Goal: Task Accomplishment & Management: Use online tool/utility

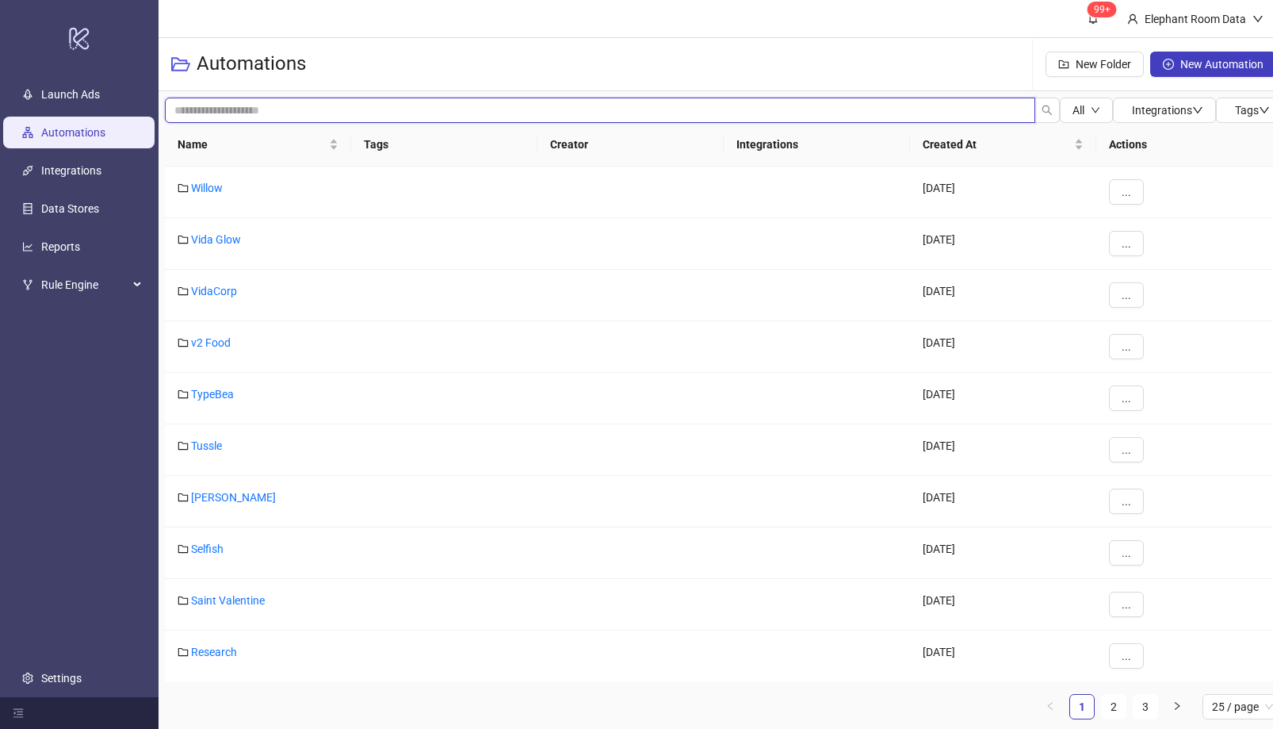
drag, startPoint x: 419, startPoint y: 115, endPoint x: 418, endPoint y: 123, distance: 8.0
click at [419, 115] on input "search" at bounding box center [600, 110] width 870 height 25
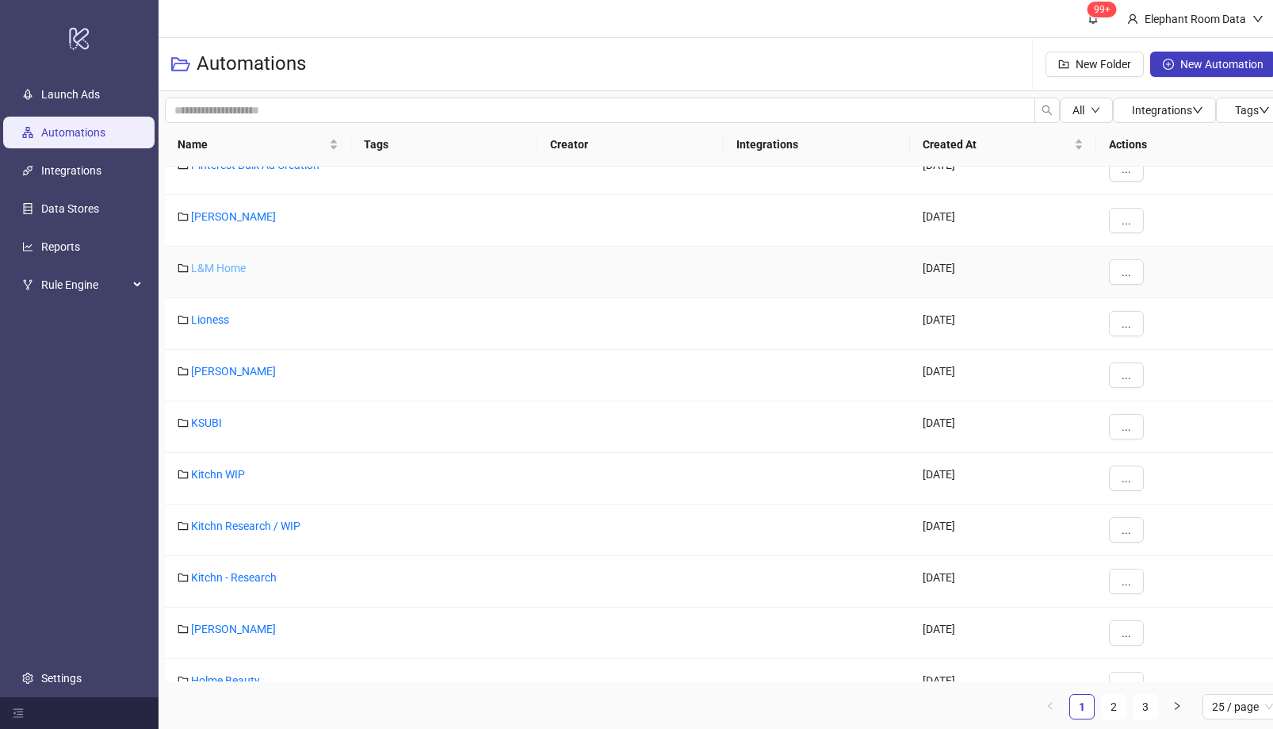
drag, startPoint x: 267, startPoint y: 285, endPoint x: 235, endPoint y: 274, distance: 34.6
click at [254, 280] on div "L&M Home" at bounding box center [258, 273] width 186 height 52
click at [232, 274] on div "L&M Home" at bounding box center [258, 273] width 186 height 52
click at [221, 270] on link "L&M Home" at bounding box center [218, 268] width 55 height 13
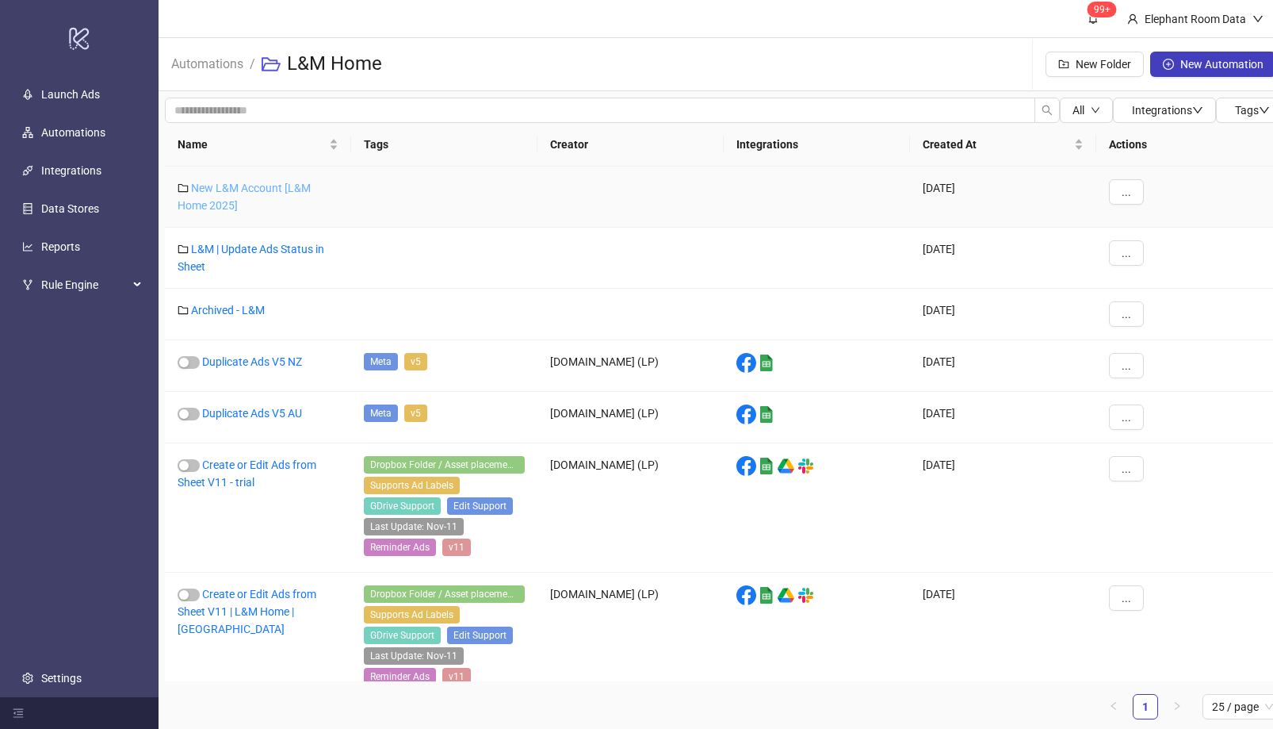
click at [259, 187] on link "New L&M Account [L&M Home 2025]" at bounding box center [244, 197] width 133 height 30
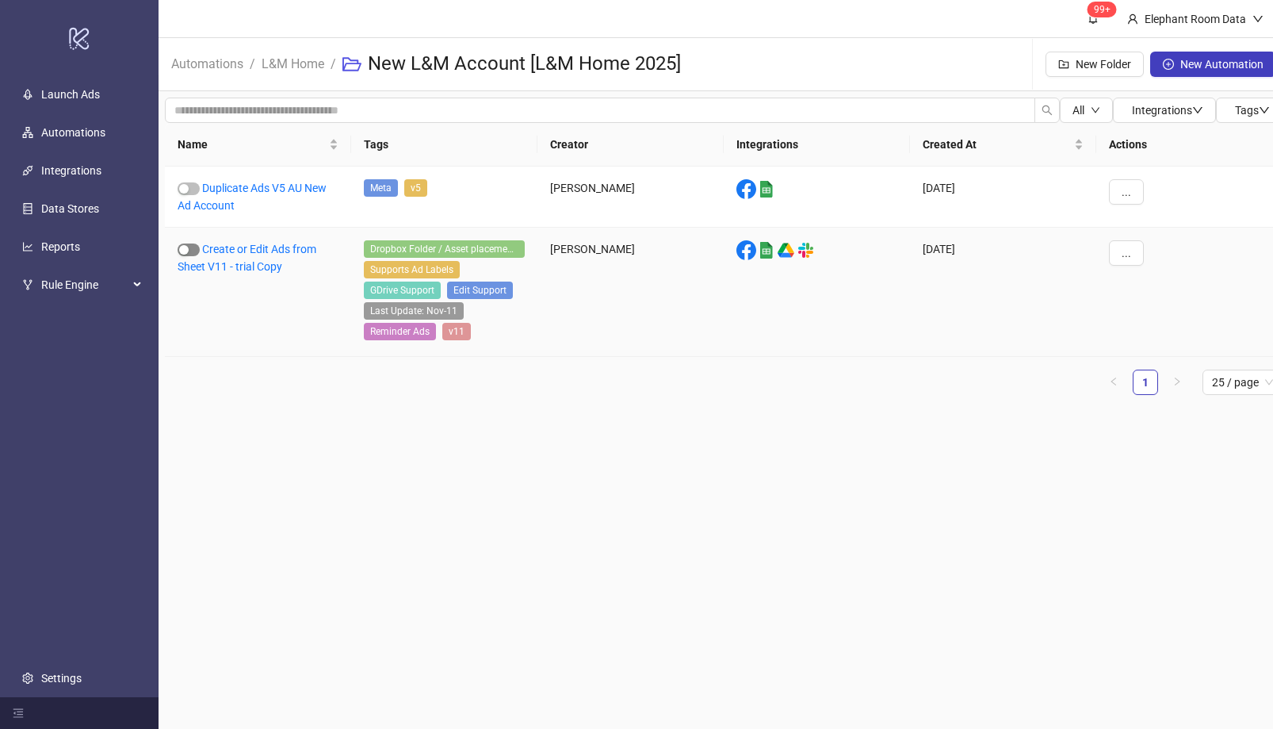
click at [193, 251] on span "button" at bounding box center [189, 249] width 22 height 13
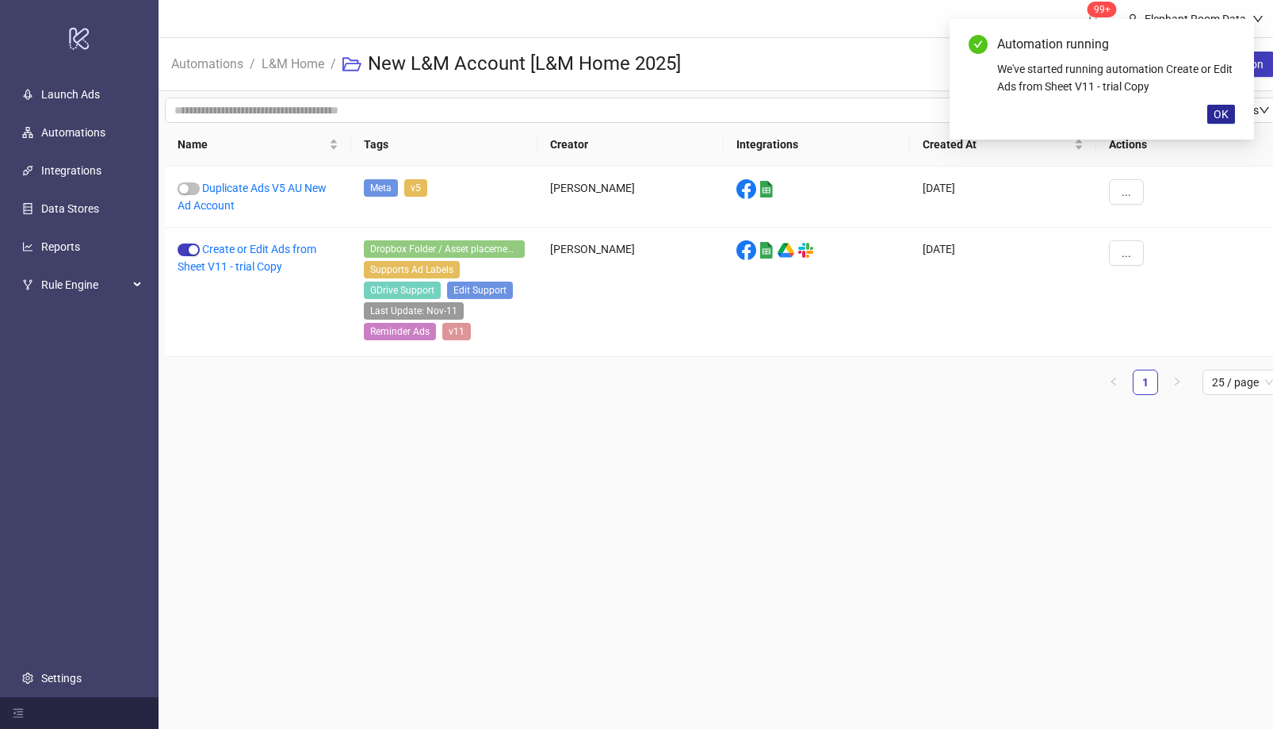
click at [1224, 112] on span "OK" at bounding box center [1221, 114] width 15 height 13
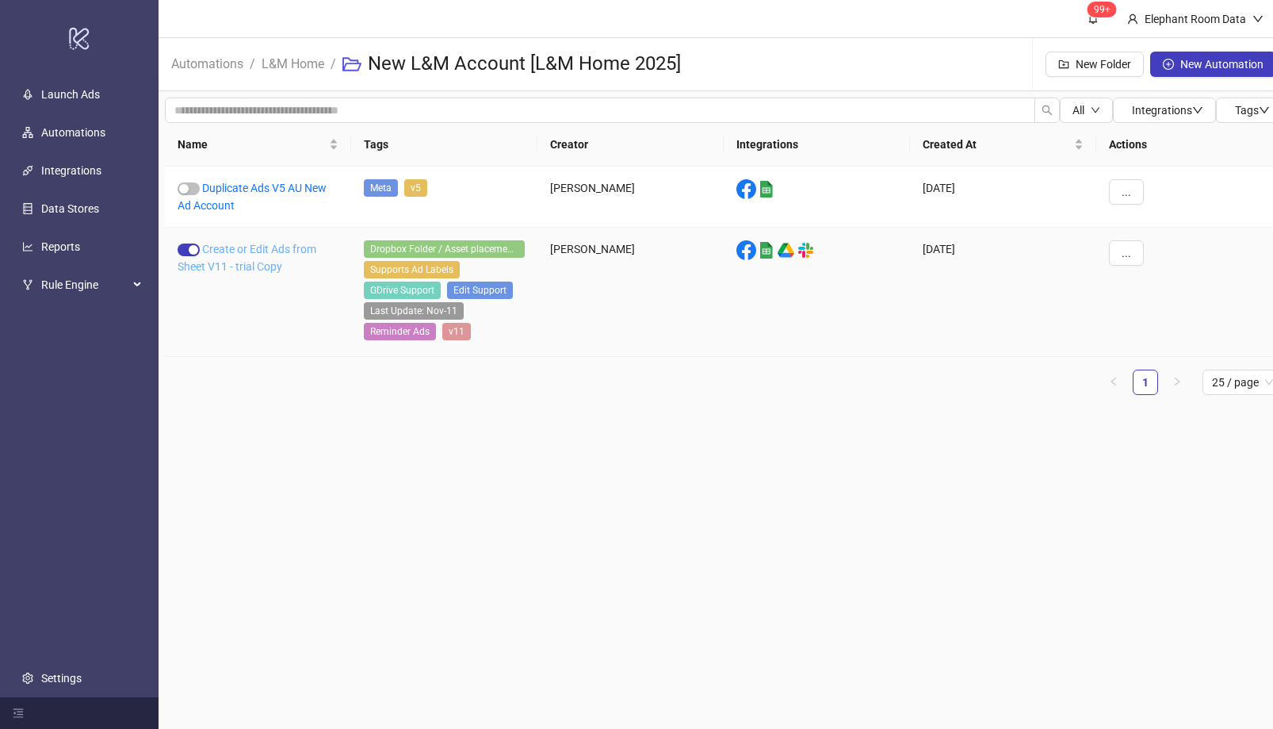
click at [277, 247] on link "Create or Edit Ads from Sheet V11 - trial Copy" at bounding box center [247, 258] width 139 height 30
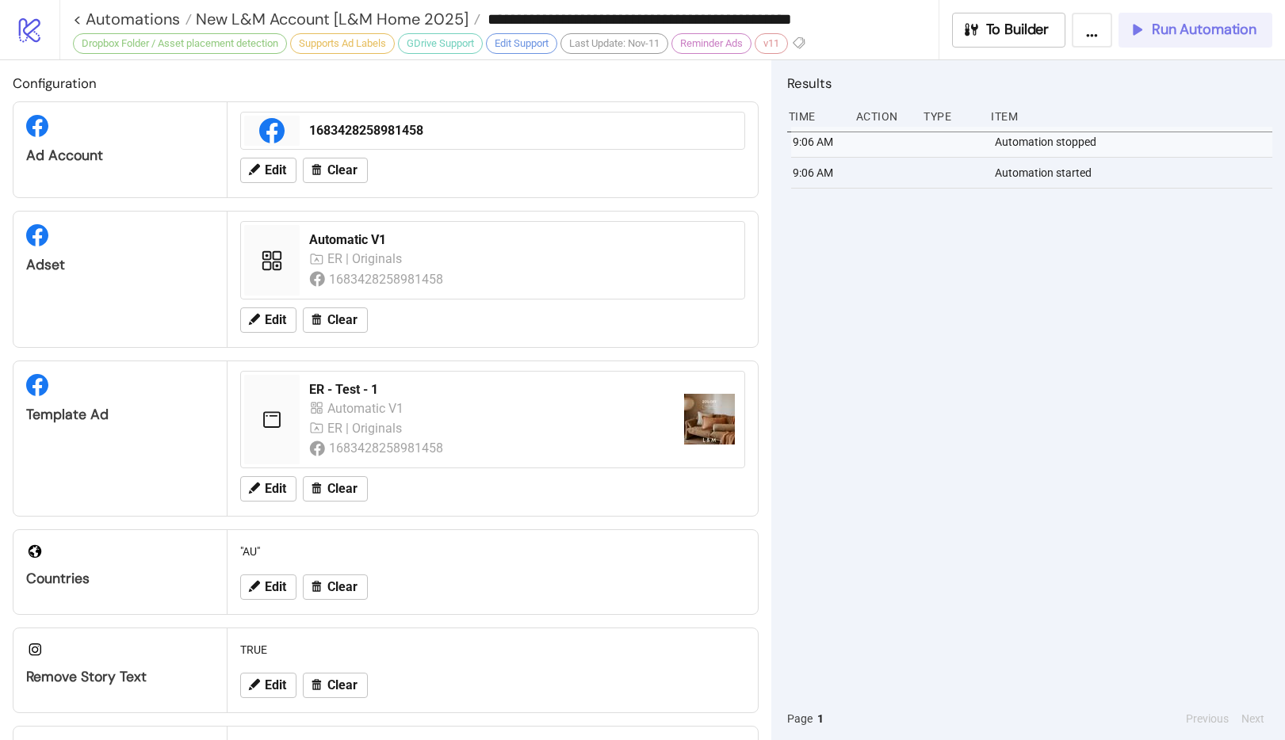
click at [1155, 13] on button "Run Automation" at bounding box center [1196, 30] width 154 height 35
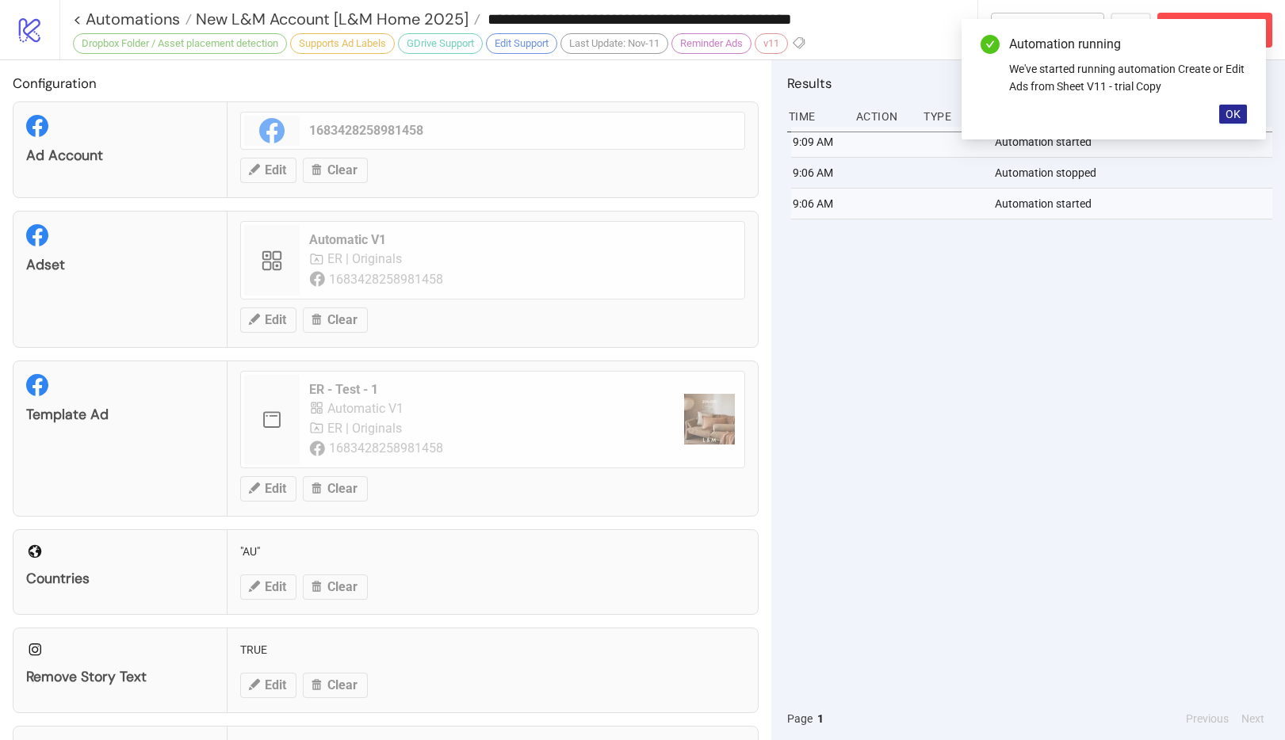
click at [1236, 110] on span "OK" at bounding box center [1233, 114] width 15 height 13
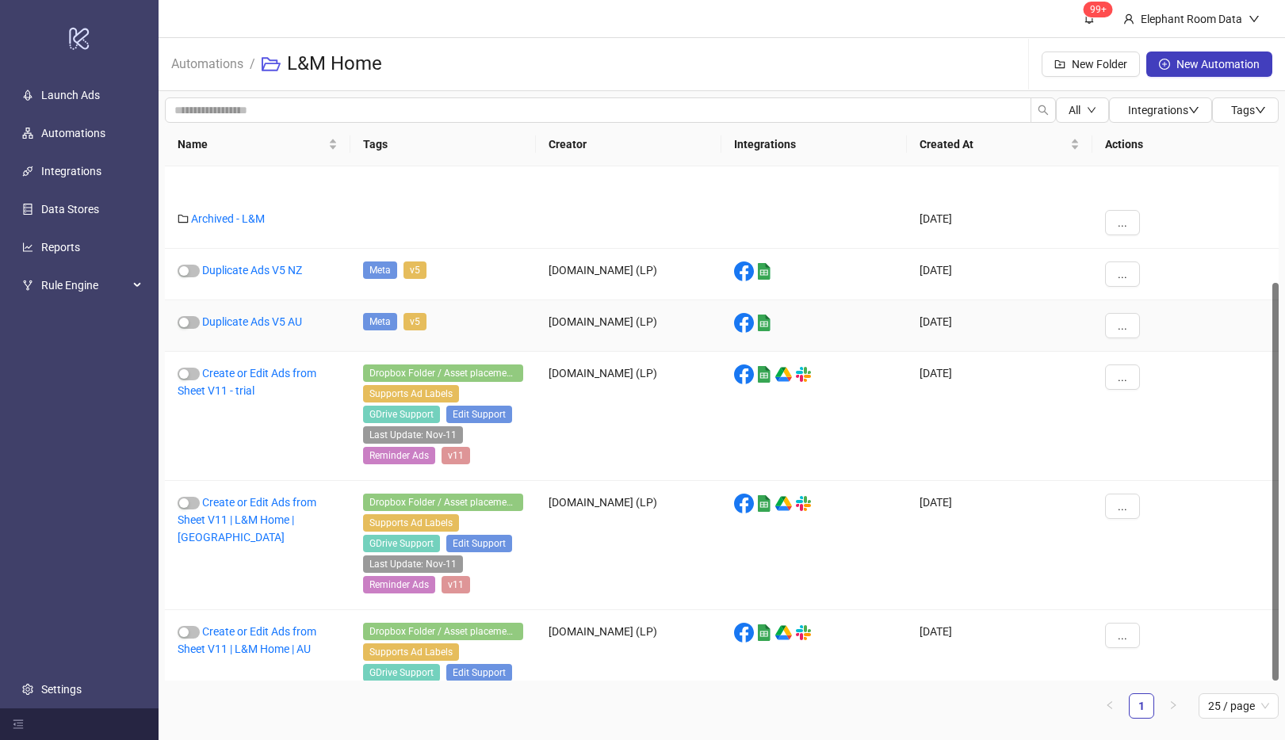
scroll to position [150, 0]
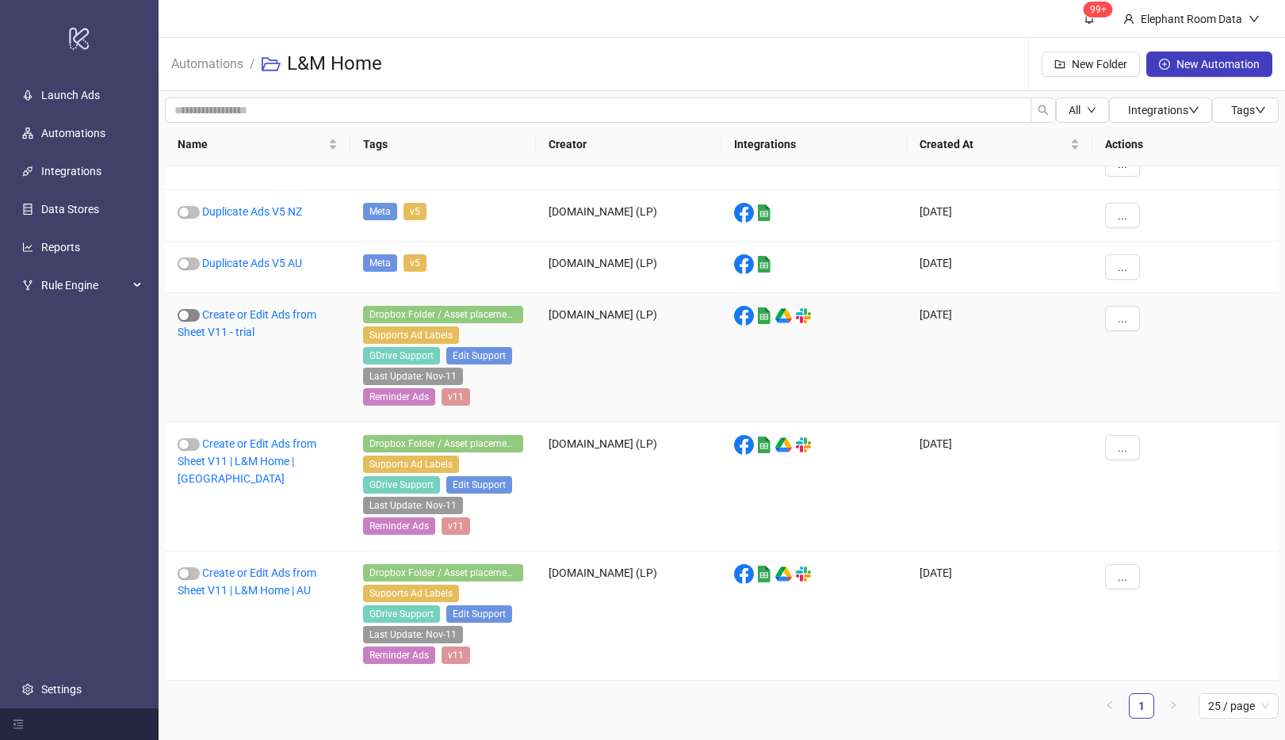
click at [188, 319] on div "button" at bounding box center [184, 316] width 10 height 10
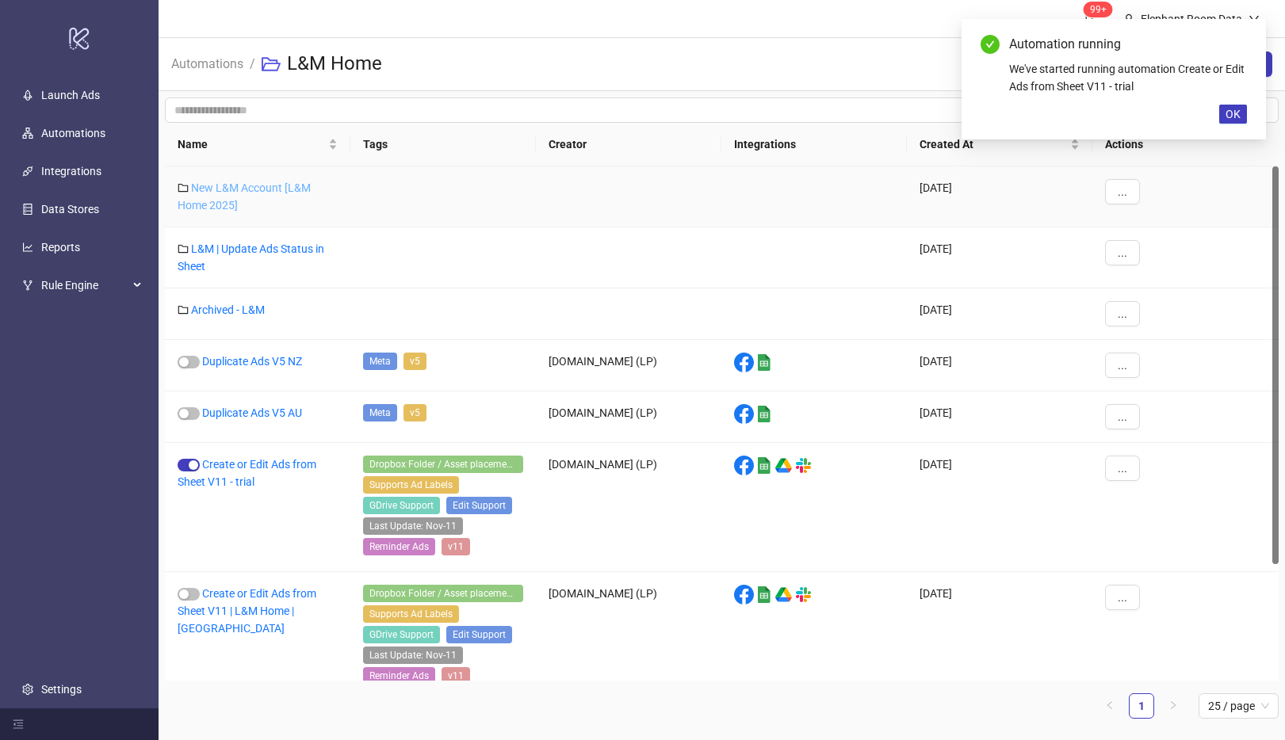
click at [272, 191] on link "New L&M Account [L&M Home 2025]" at bounding box center [244, 197] width 133 height 30
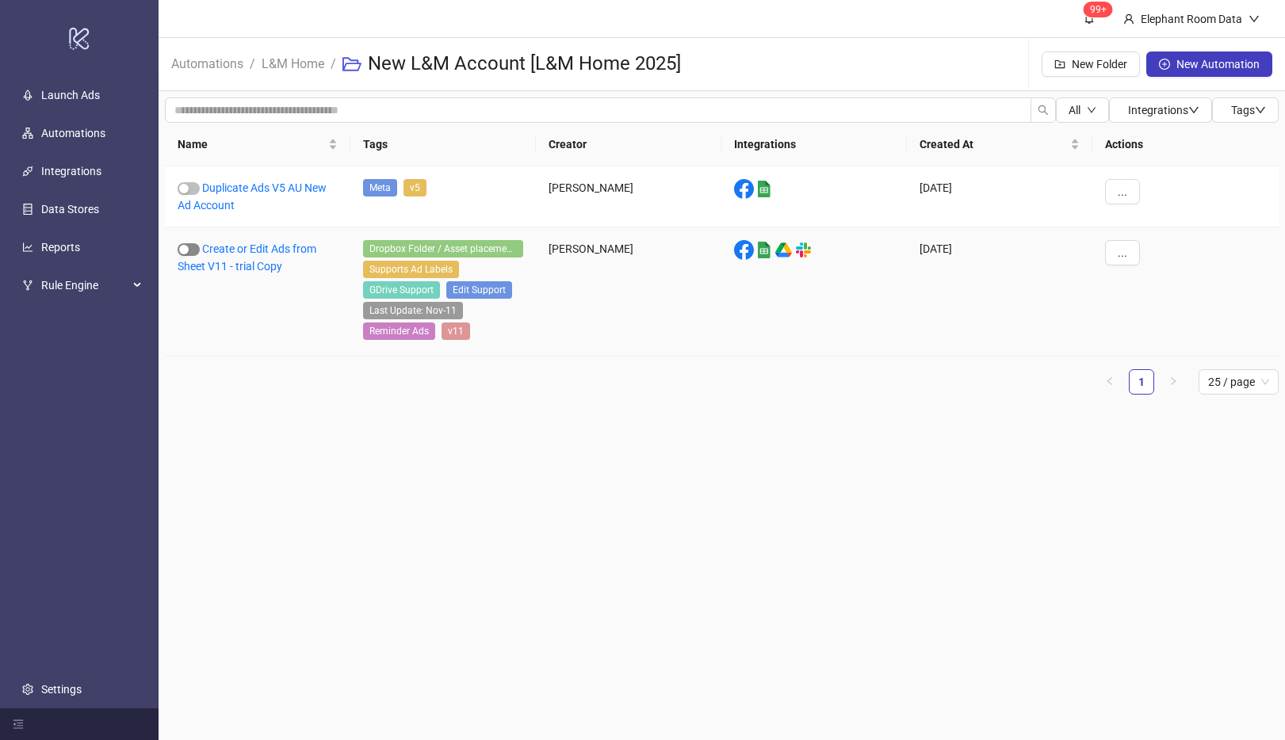
click at [195, 251] on span "button" at bounding box center [189, 249] width 22 height 13
click at [184, 243] on span "button" at bounding box center [189, 249] width 22 height 13
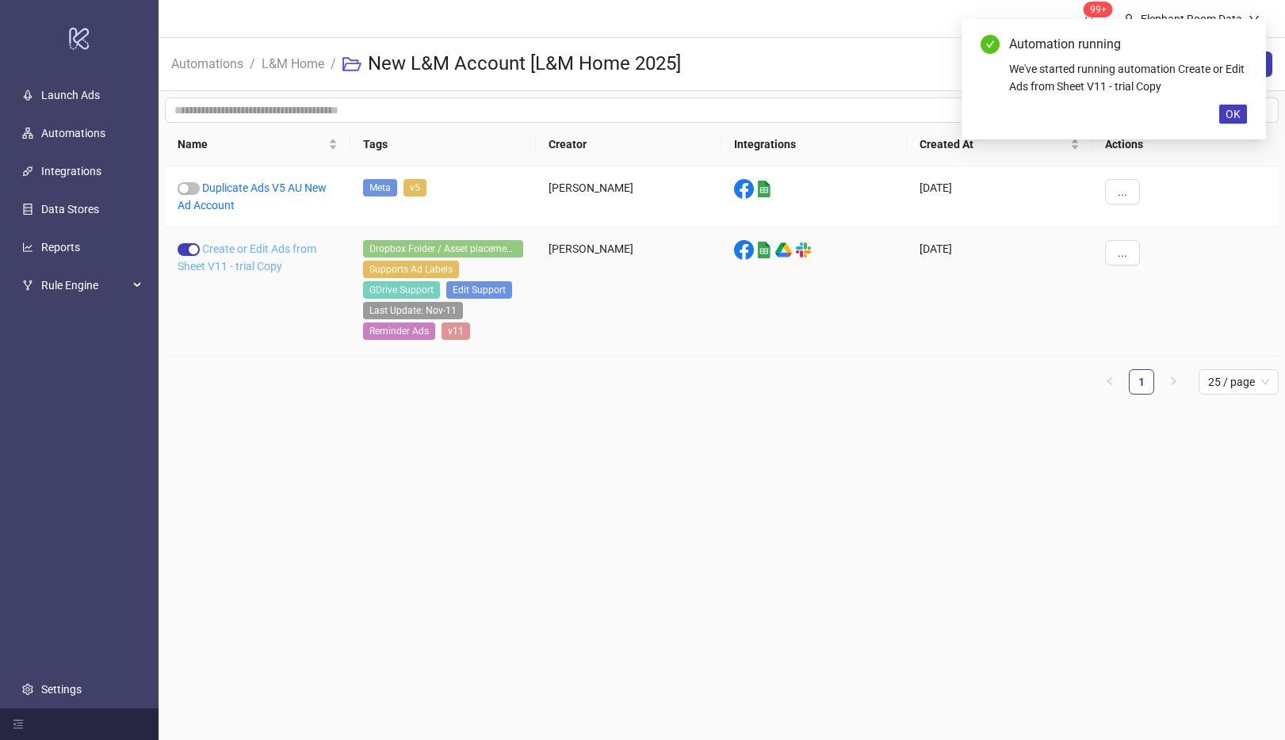
click at [270, 261] on link "Create or Edit Ads from Sheet V11 - trial Copy" at bounding box center [247, 258] width 139 height 30
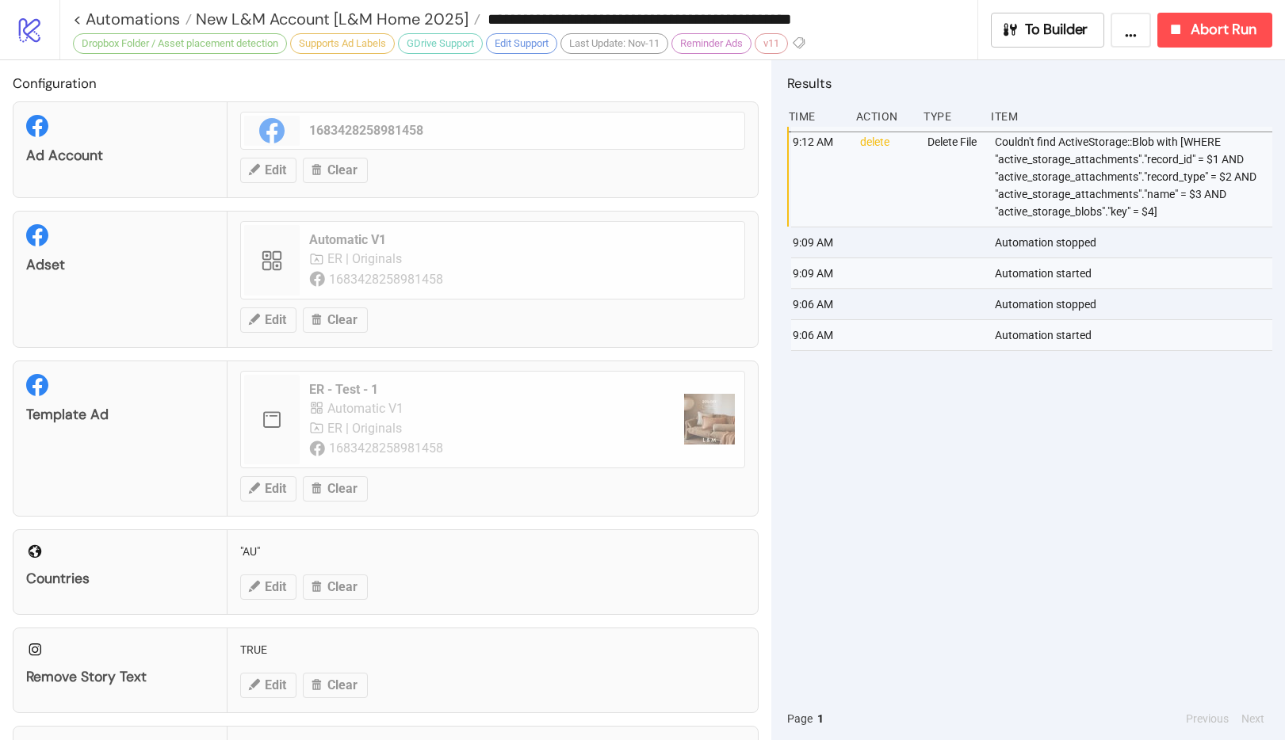
click at [3, 57] on link "logo/logo-mobile" at bounding box center [29, 29] width 59 height 59
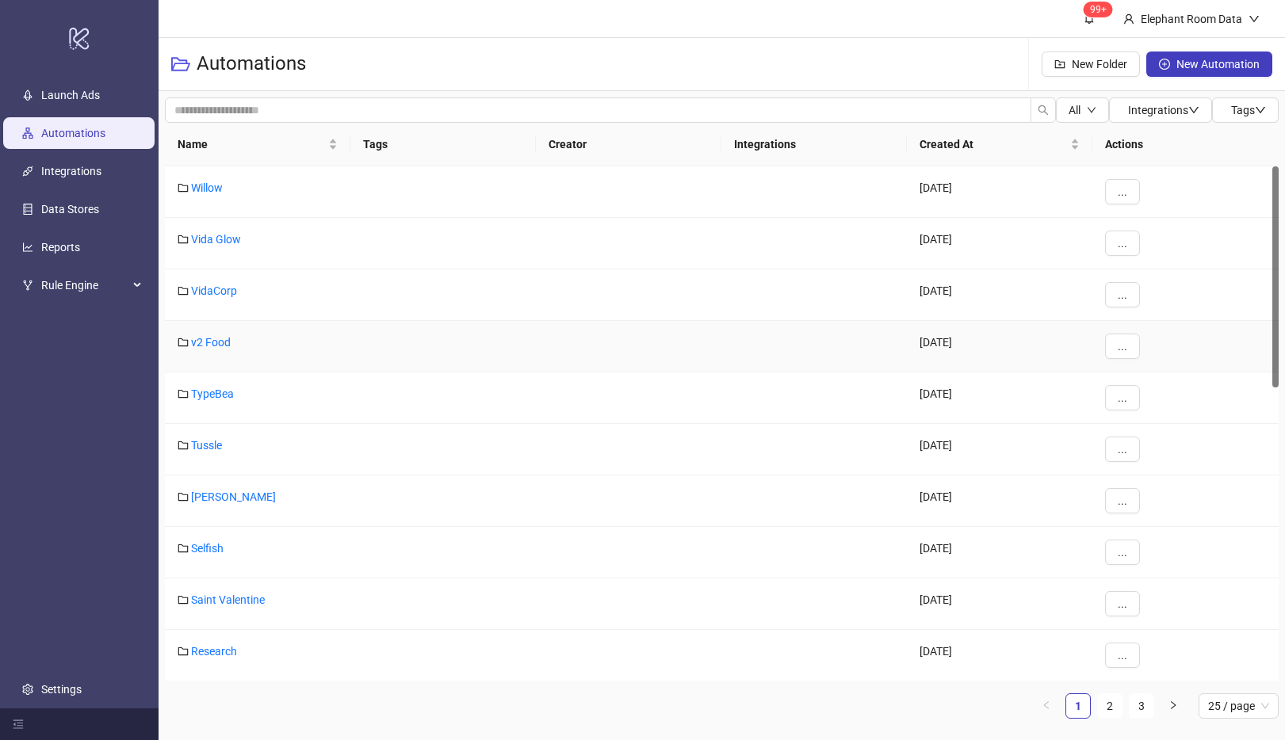
click at [292, 351] on div "v2 Food" at bounding box center [258, 347] width 186 height 52
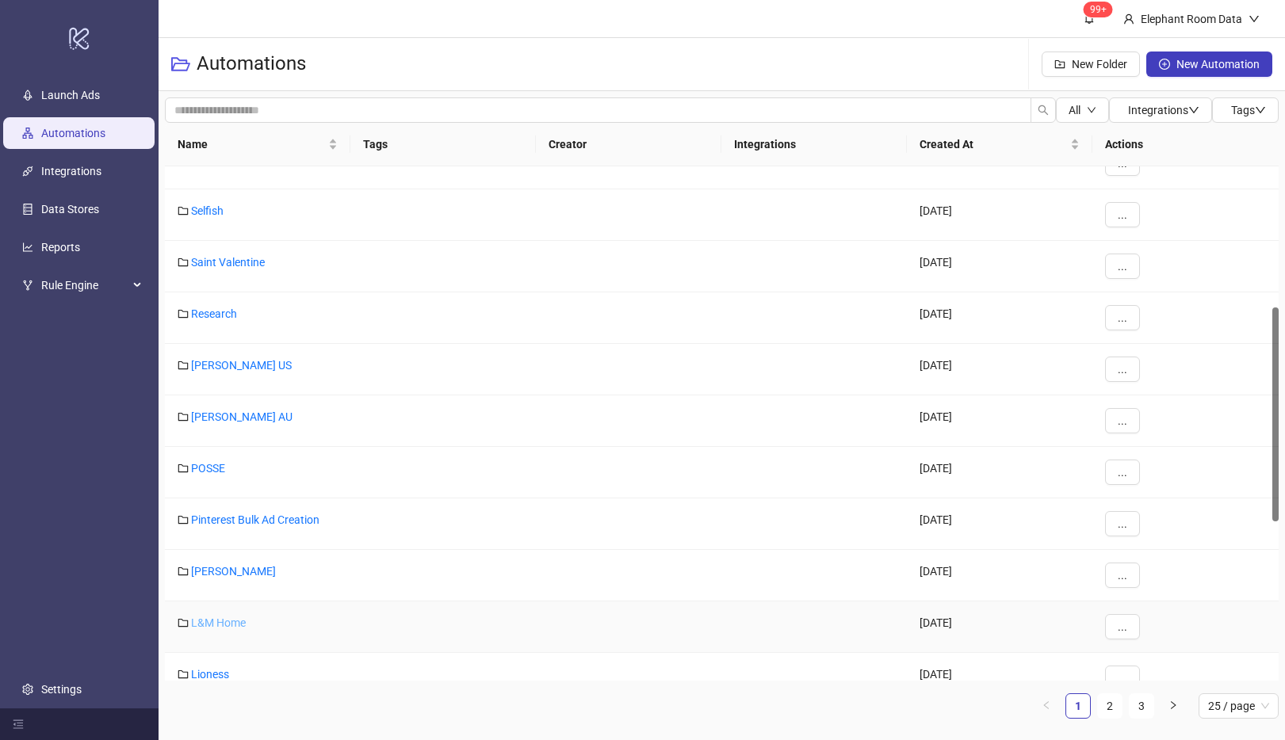
click at [226, 629] on link "L&M Home" at bounding box center [218, 623] width 55 height 13
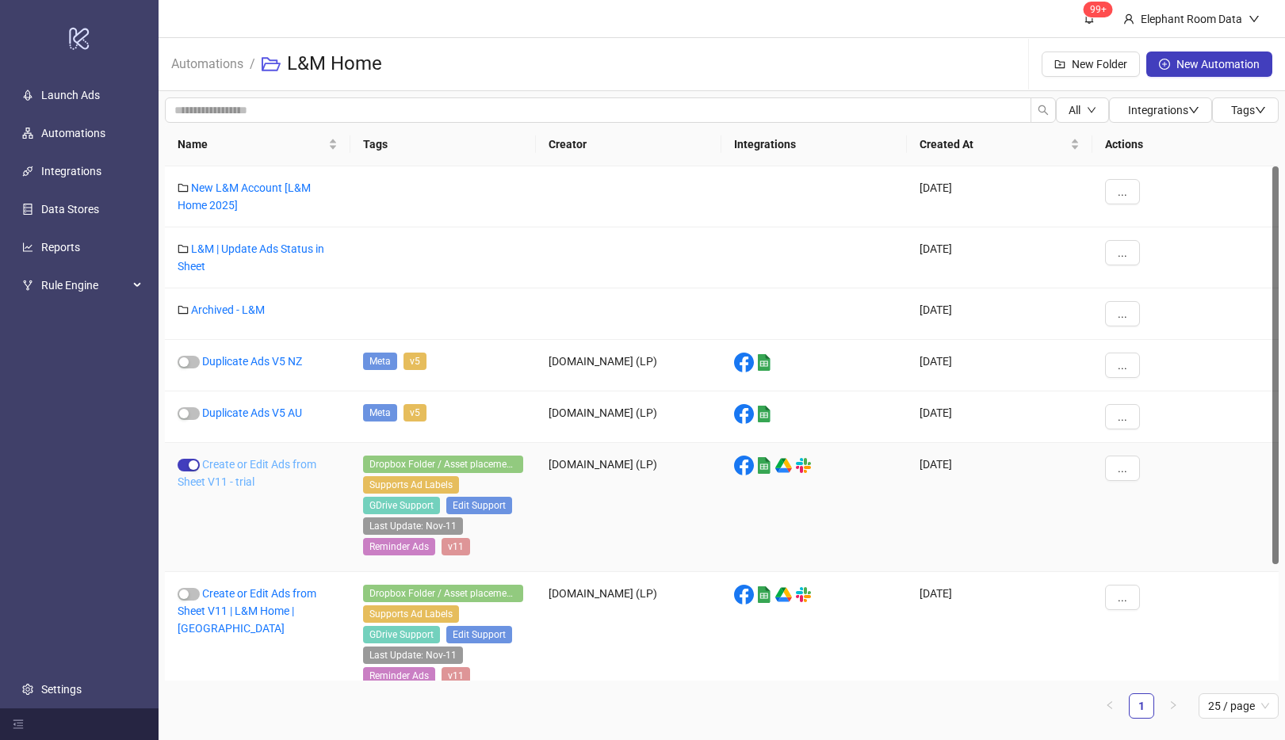
click at [272, 469] on link "Create or Edit Ads from Sheet V11 - trial" at bounding box center [247, 473] width 139 height 30
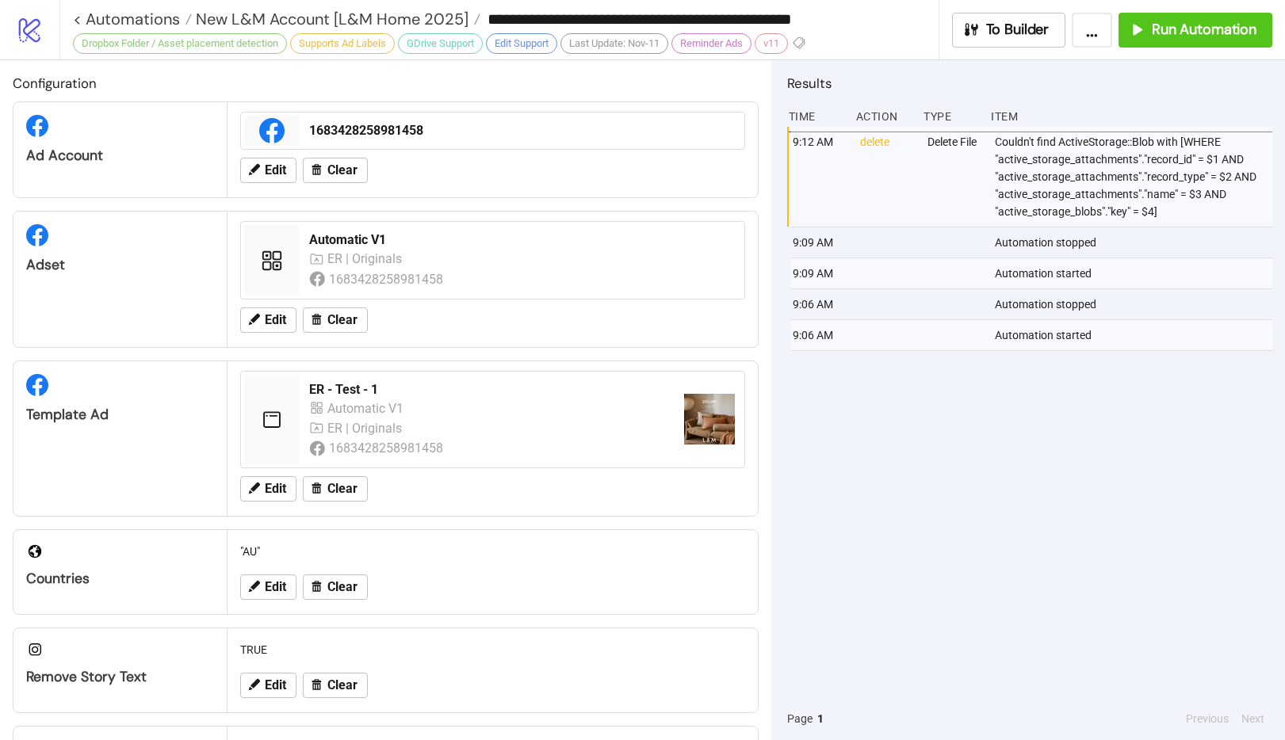
type input "**********"
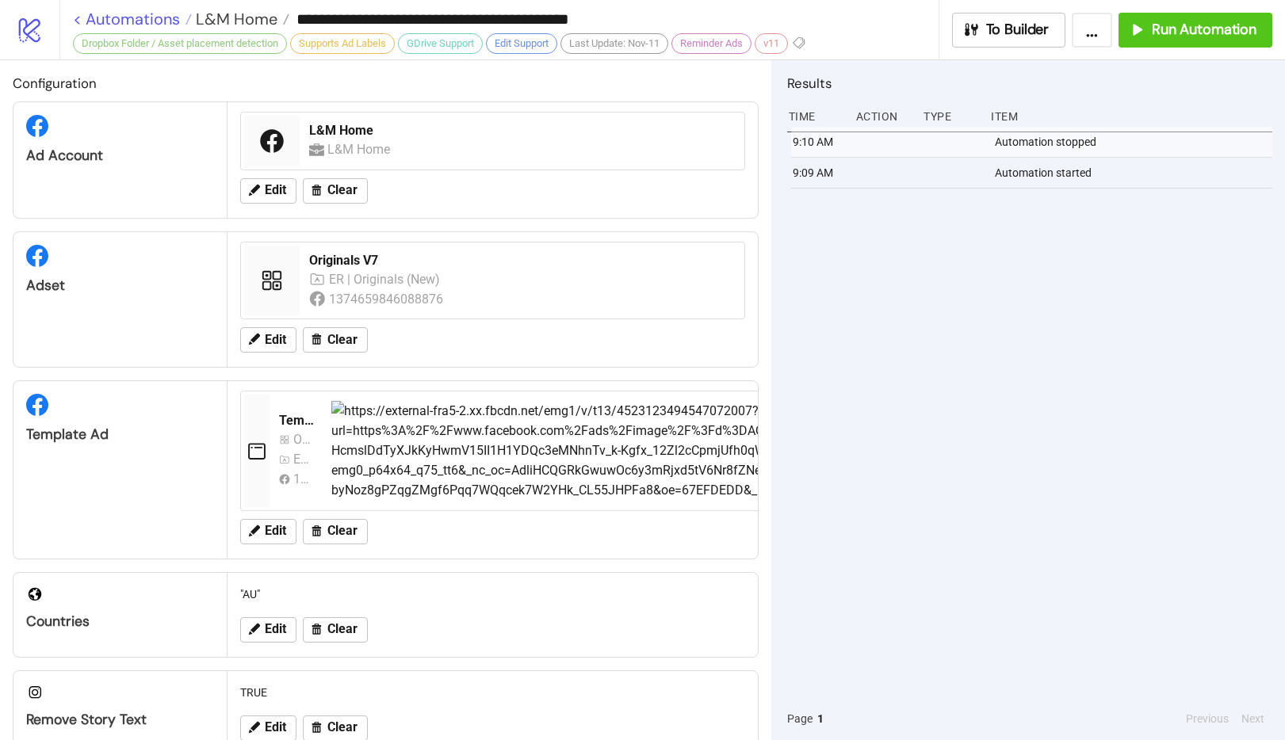
click at [82, 13] on link "< Automations" at bounding box center [132, 19] width 119 height 16
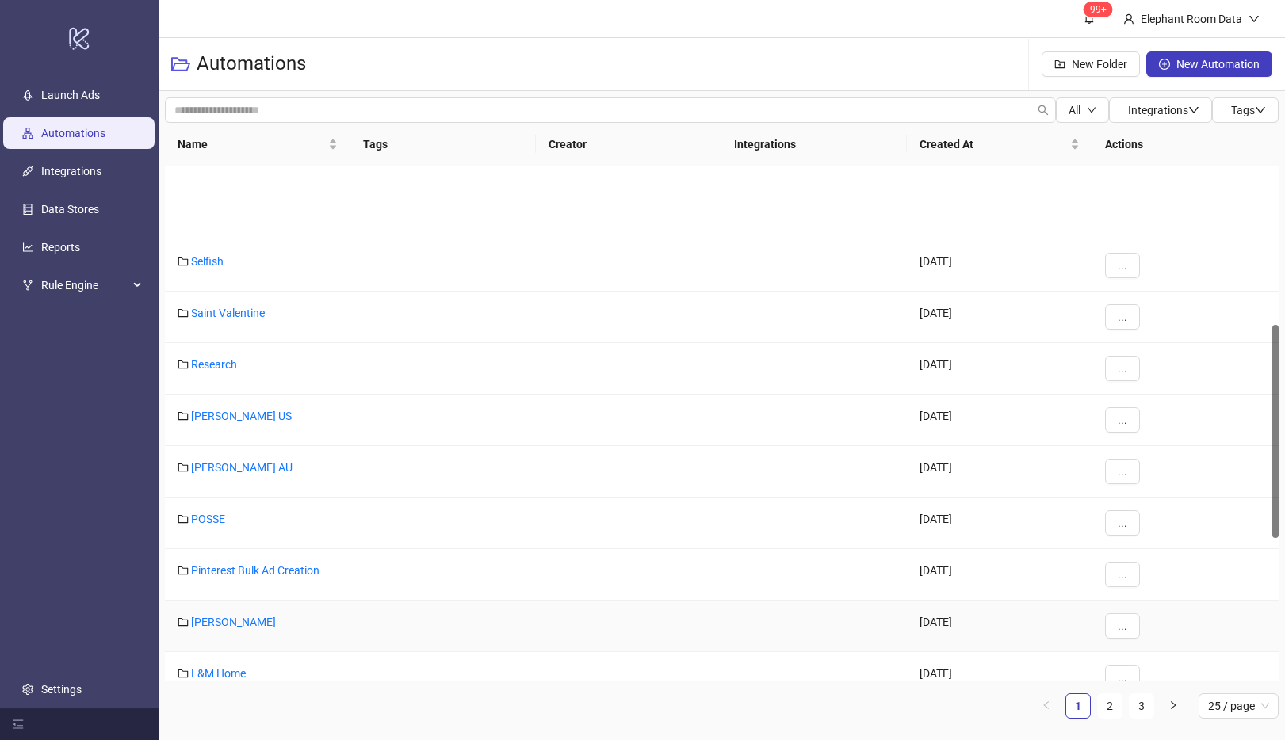
scroll to position [381, 0]
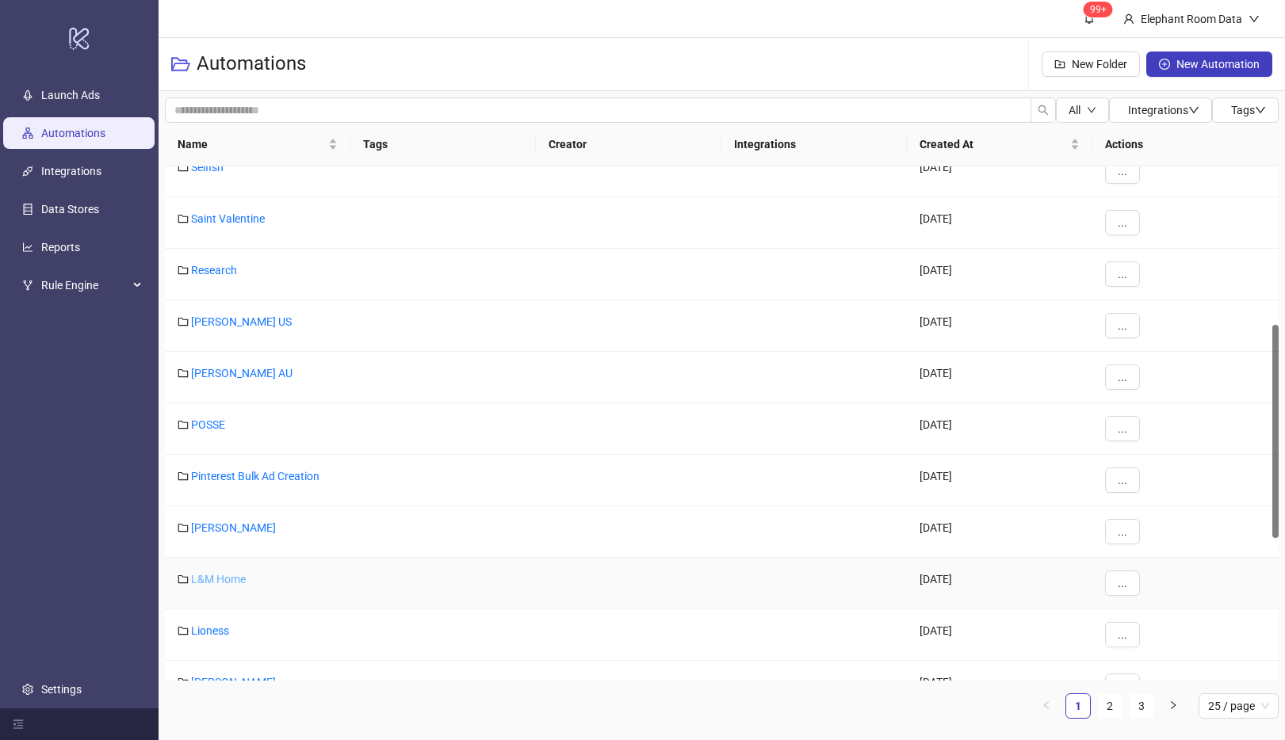
click at [219, 575] on link "L&M Home" at bounding box center [218, 579] width 55 height 13
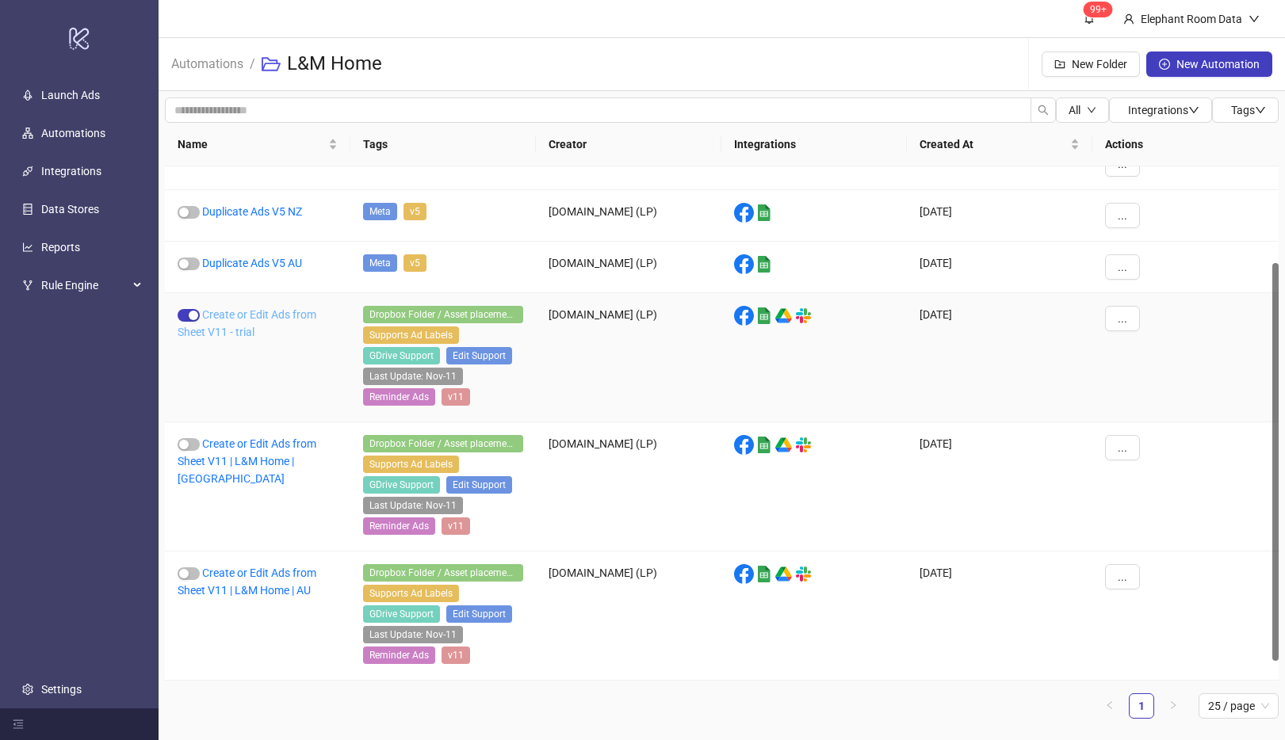
scroll to position [124, 0]
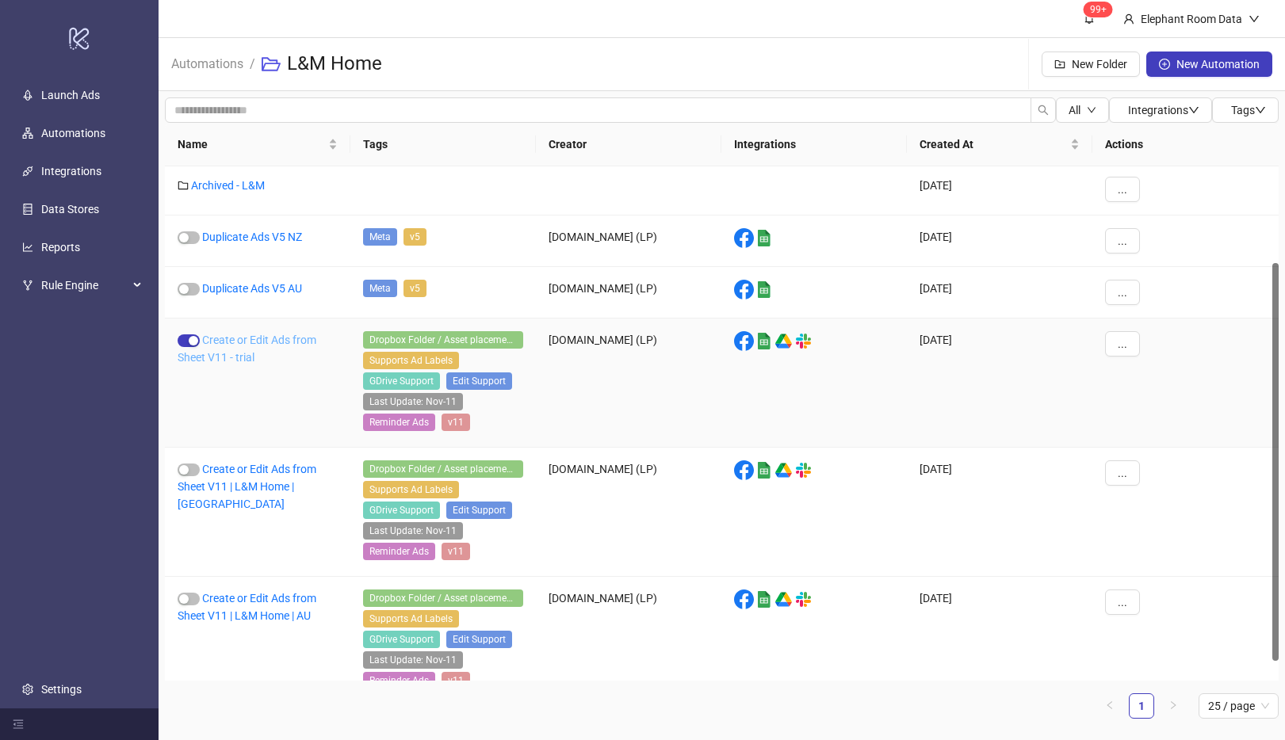
click at [277, 346] on link "Create or Edit Ads from Sheet V11 - trial" at bounding box center [247, 349] width 139 height 30
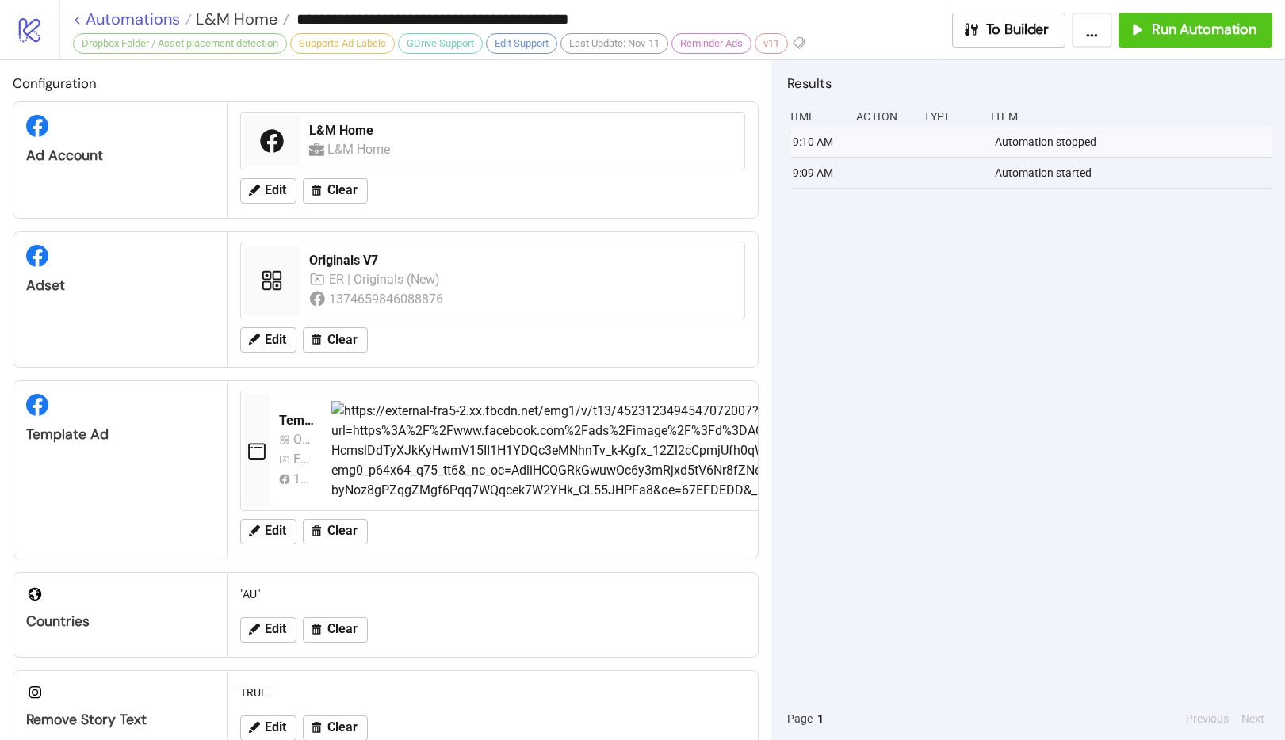
click at [78, 20] on link "< Automations" at bounding box center [132, 19] width 119 height 16
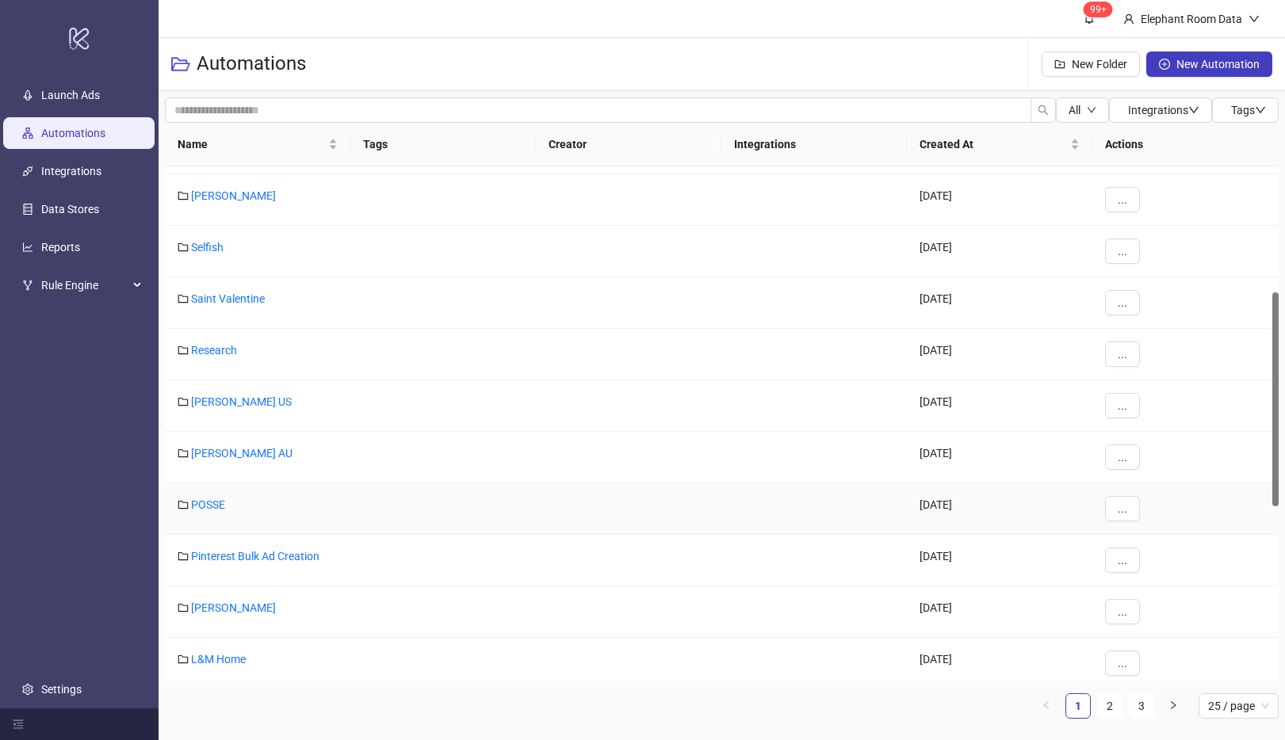
scroll to position [609, 0]
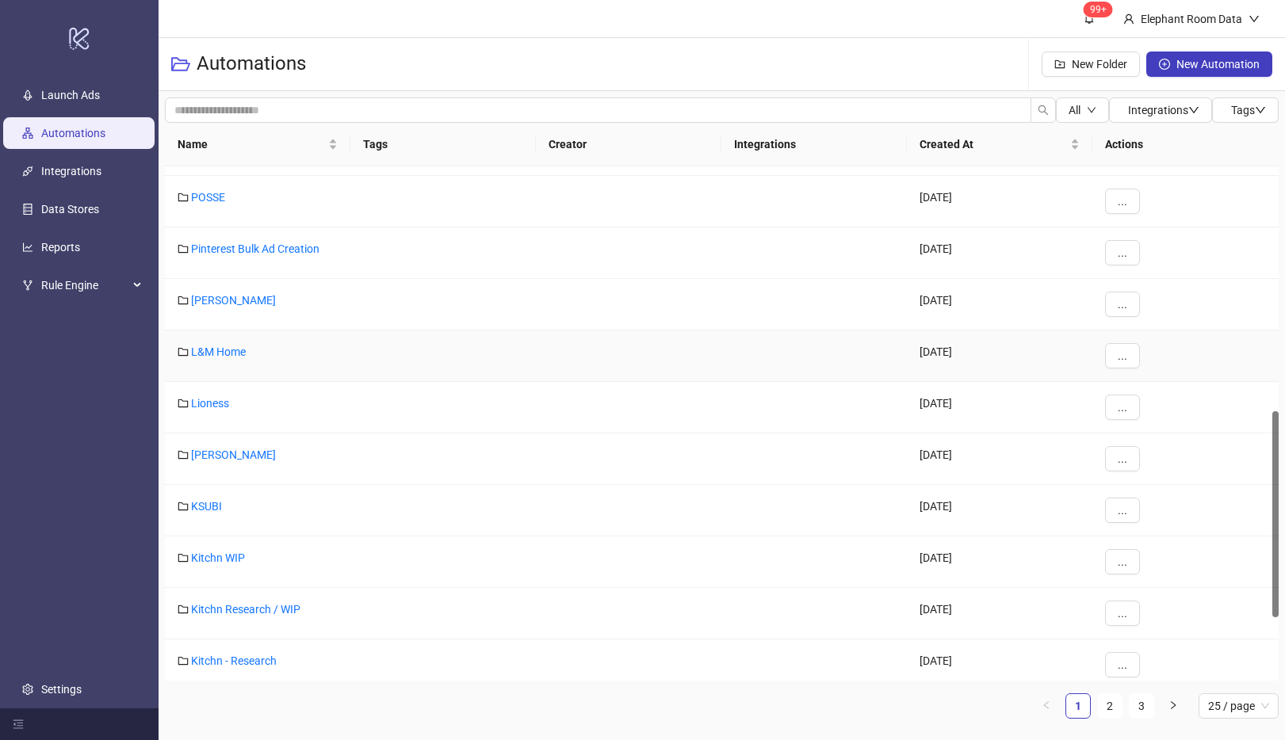
click at [213, 341] on div "L&M Home" at bounding box center [258, 357] width 186 height 52
click at [212, 351] on link "L&M Home" at bounding box center [218, 352] width 55 height 13
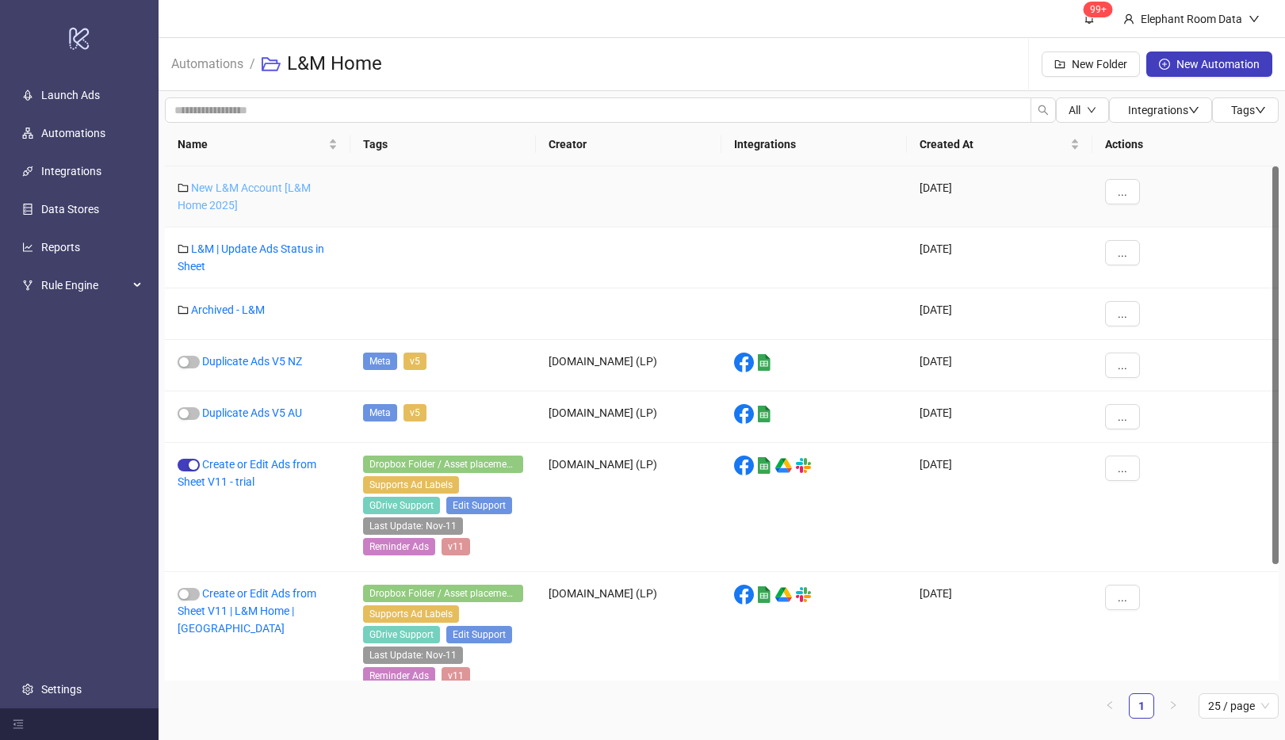
click at [251, 191] on link "New L&M Account [L&M Home 2025]" at bounding box center [244, 197] width 133 height 30
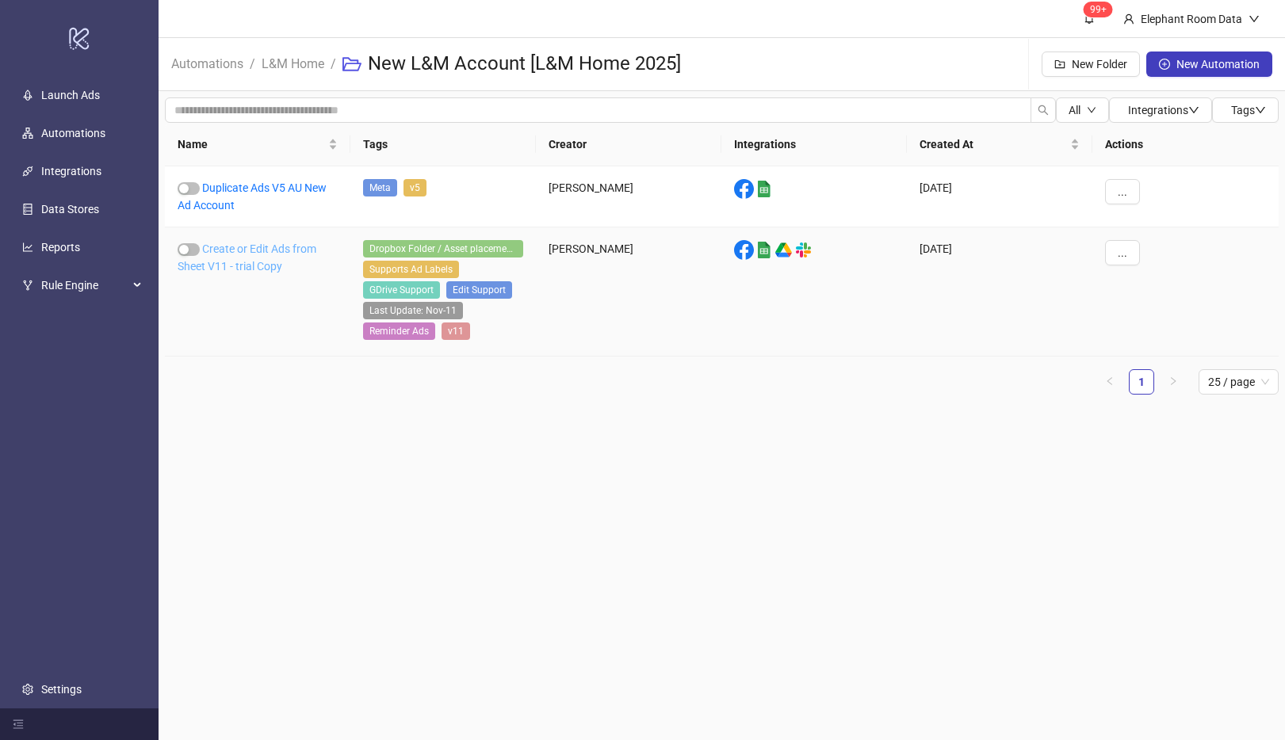
click at [236, 262] on link "Create or Edit Ads from Sheet V11 - trial Copy" at bounding box center [247, 258] width 139 height 30
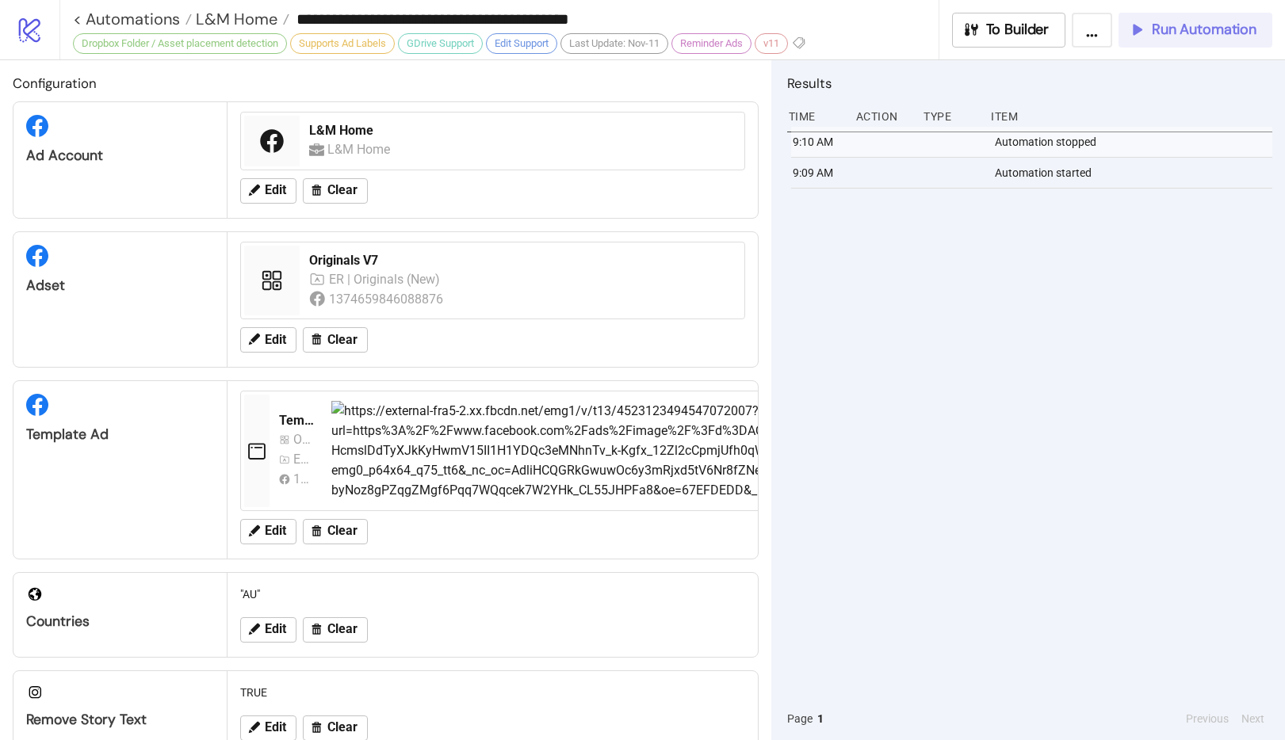
click at [1173, 33] on span "Run Automation" at bounding box center [1204, 30] width 105 height 18
type input "**********"
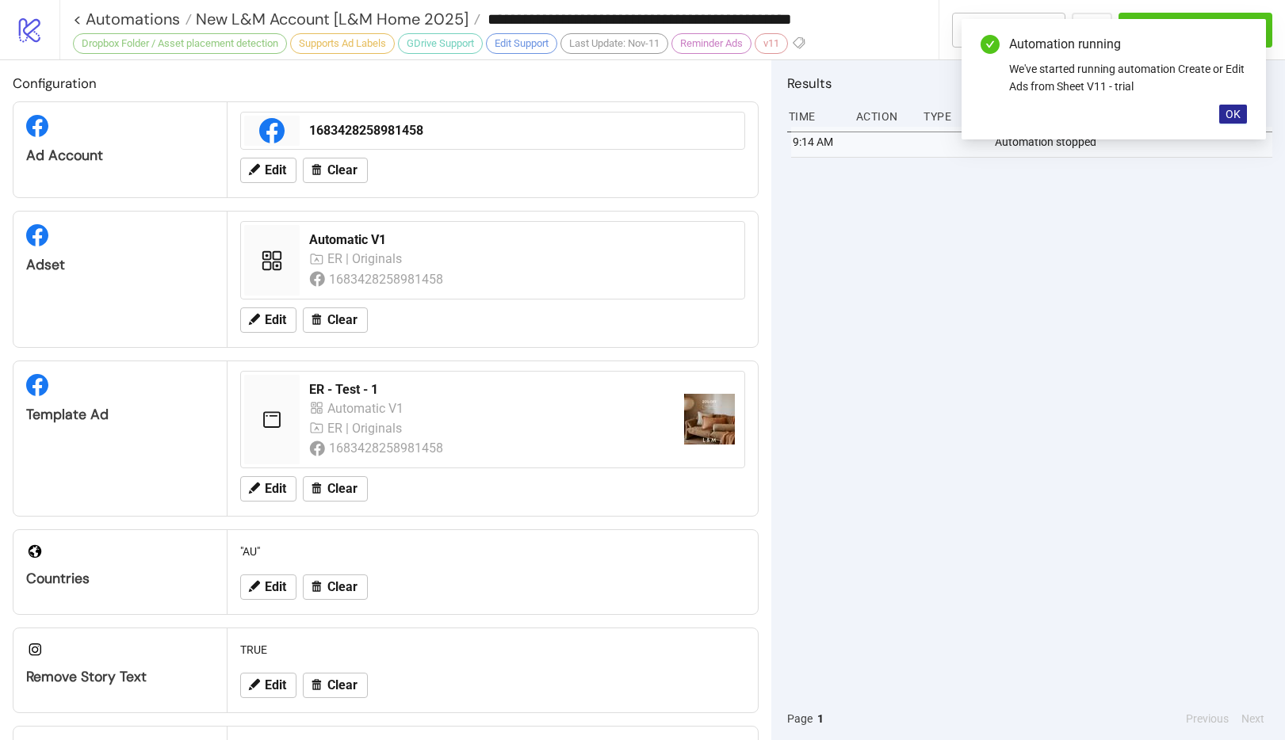
click at [1230, 114] on span "OK" at bounding box center [1233, 114] width 15 height 13
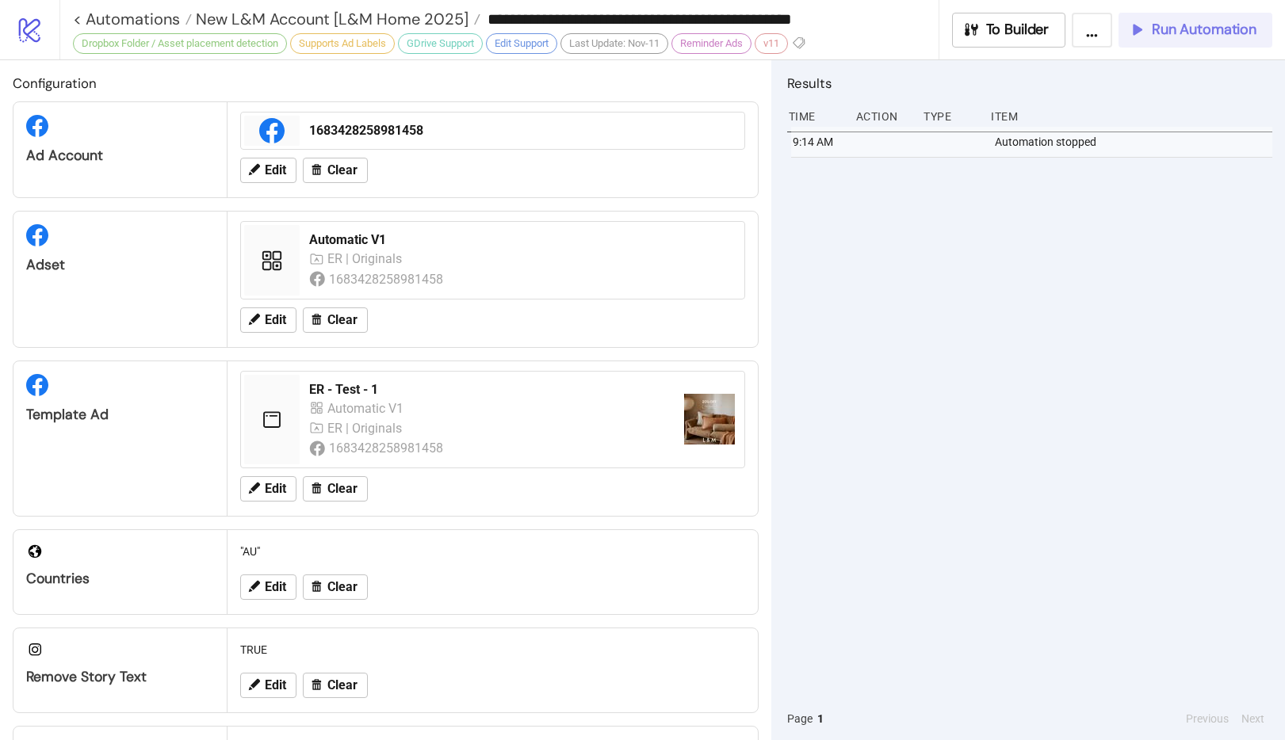
click at [1176, 29] on span "Run Automation" at bounding box center [1204, 30] width 105 height 18
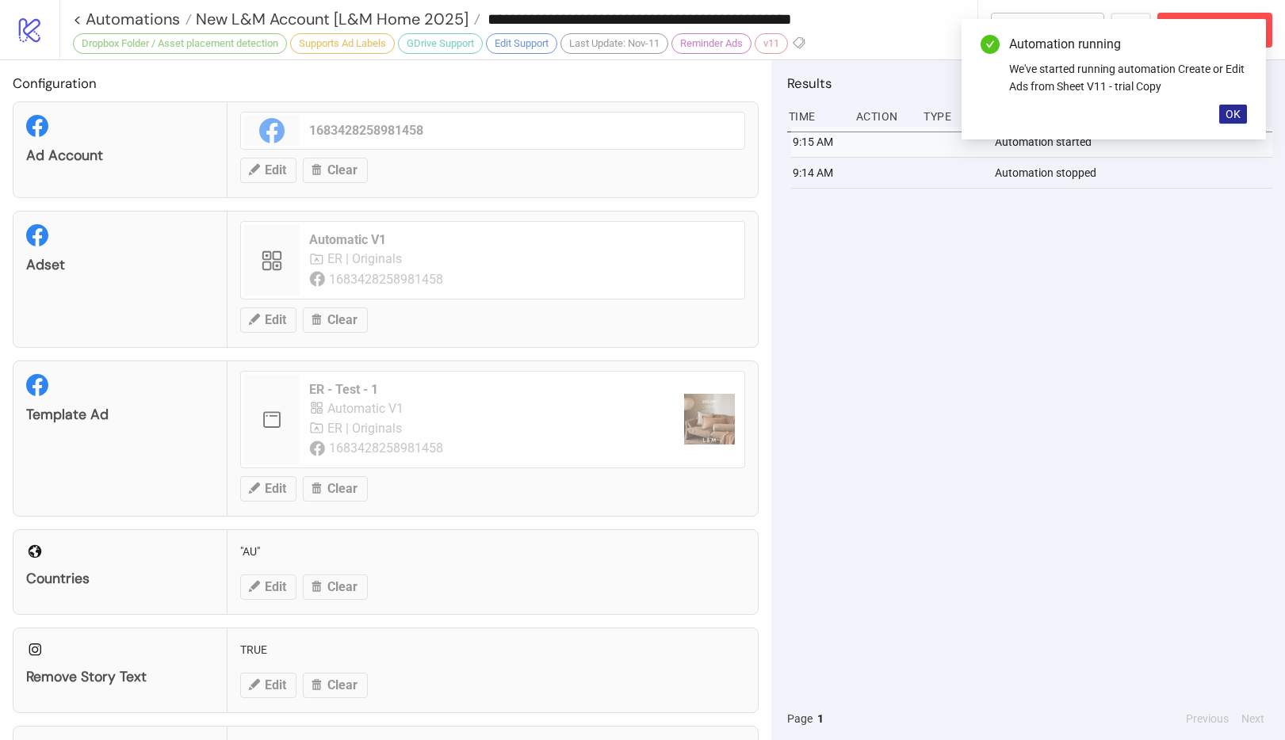
click at [1245, 108] on button "OK" at bounding box center [1233, 114] width 28 height 19
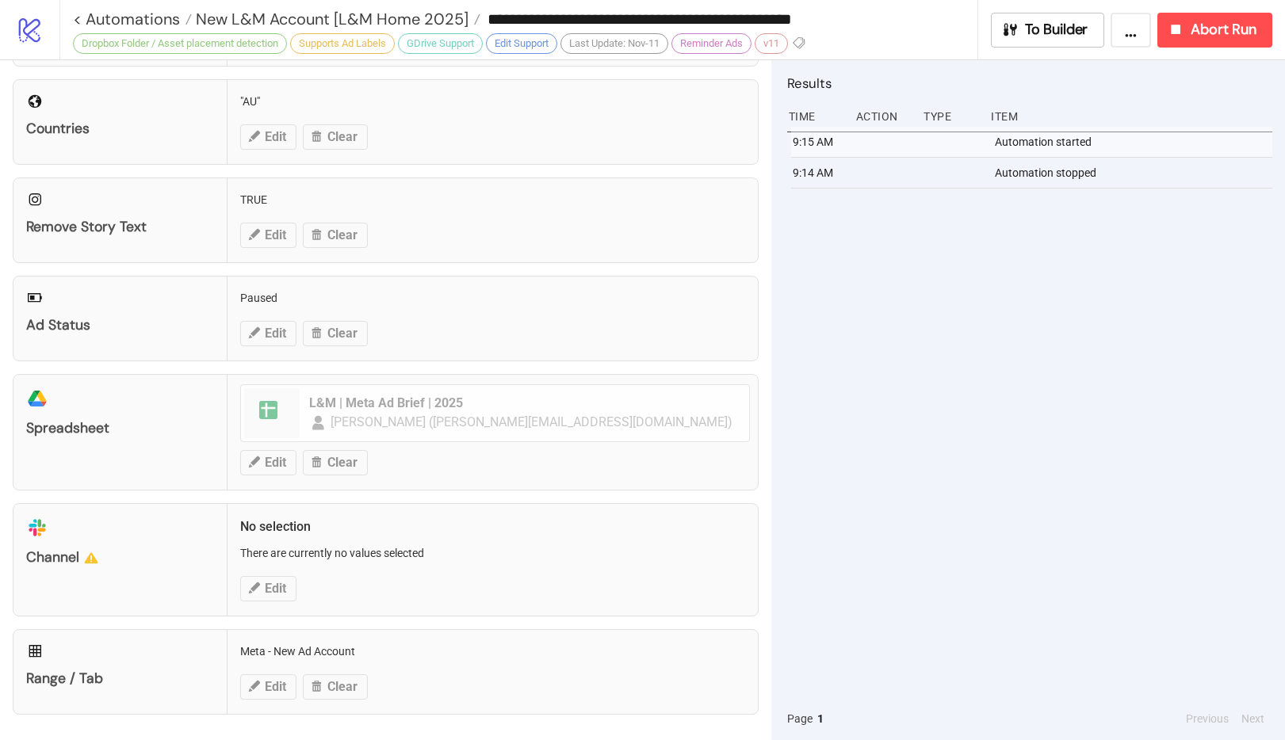
scroll to position [473, 0]
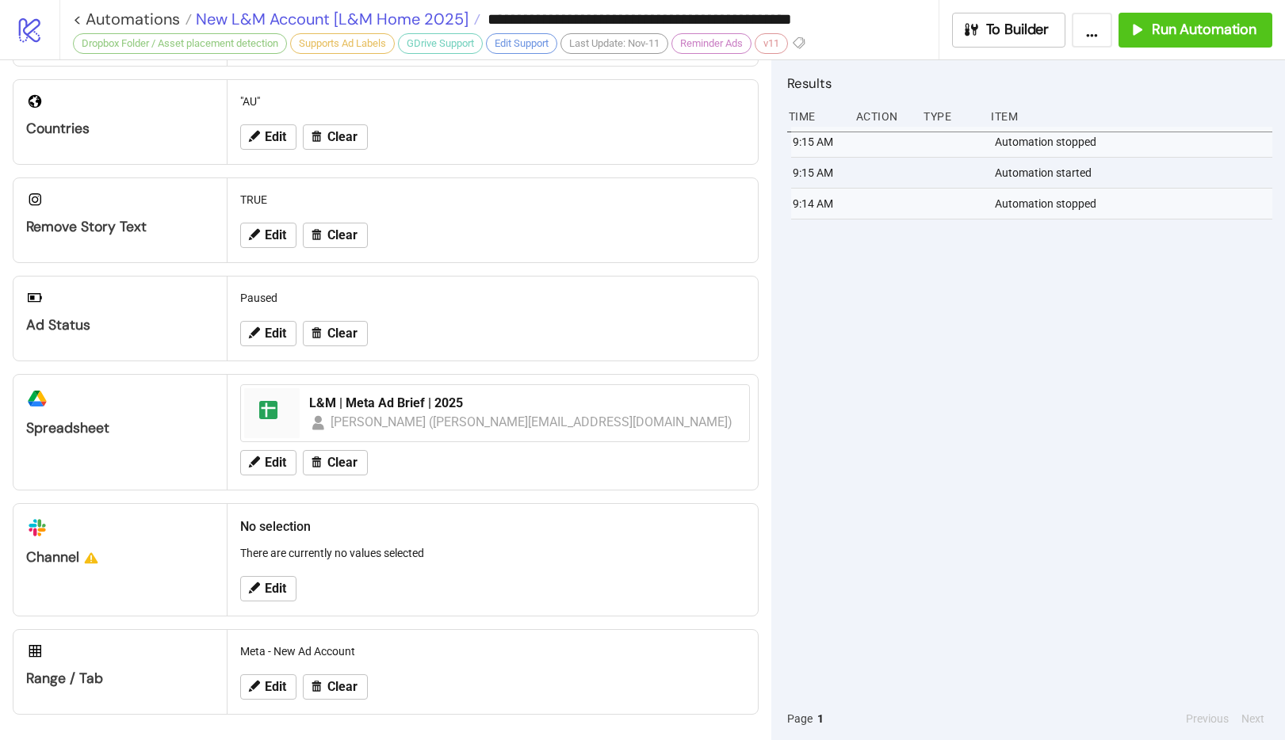
click at [426, 20] on span "New L&M Account [L&M Home 2025]" at bounding box center [330, 19] width 277 height 21
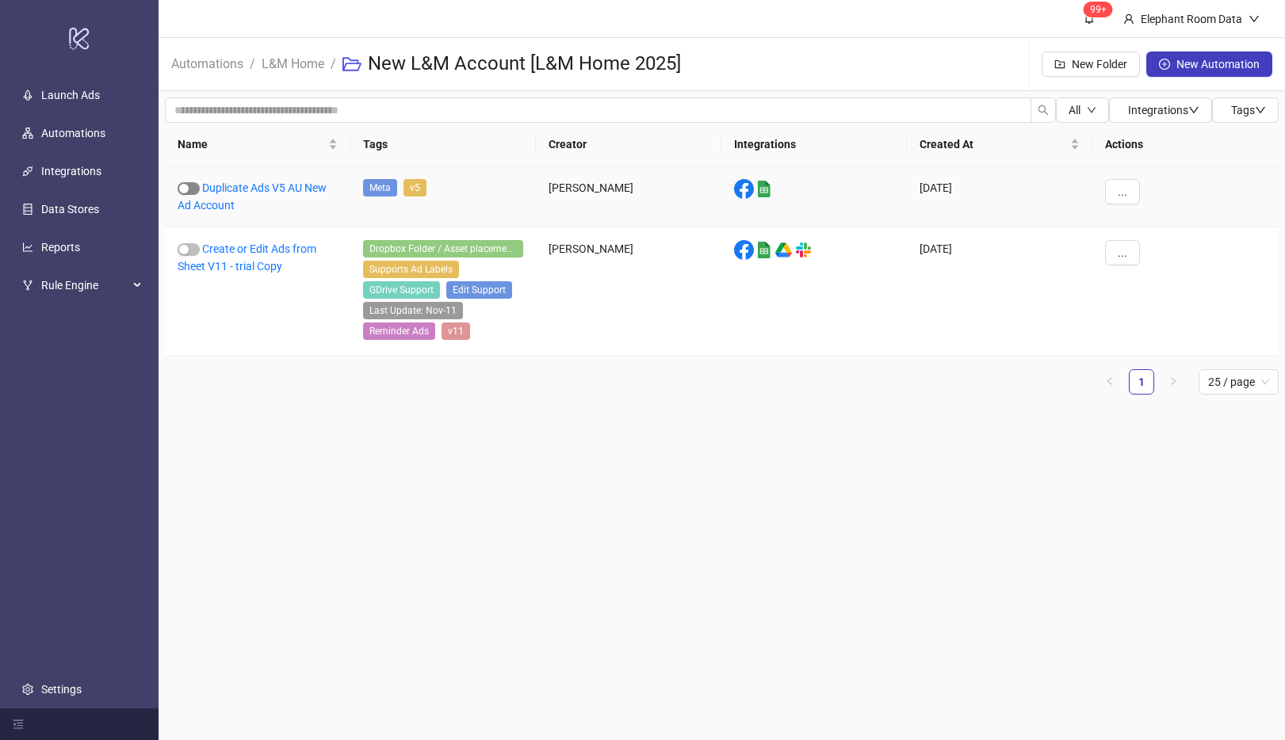
click at [184, 188] on div "button" at bounding box center [184, 189] width 10 height 10
click at [266, 187] on link "Duplicate Ads V5 AU New Ad Account" at bounding box center [252, 197] width 149 height 30
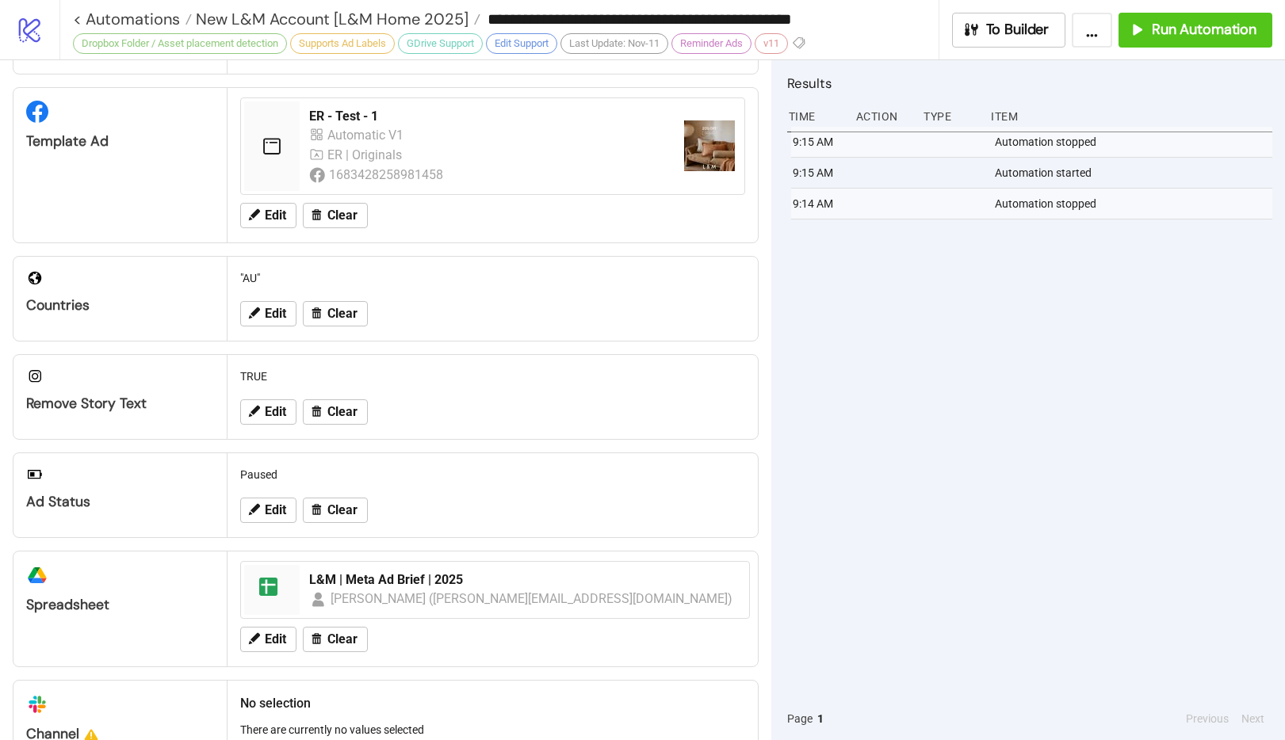
scroll to position [473, 0]
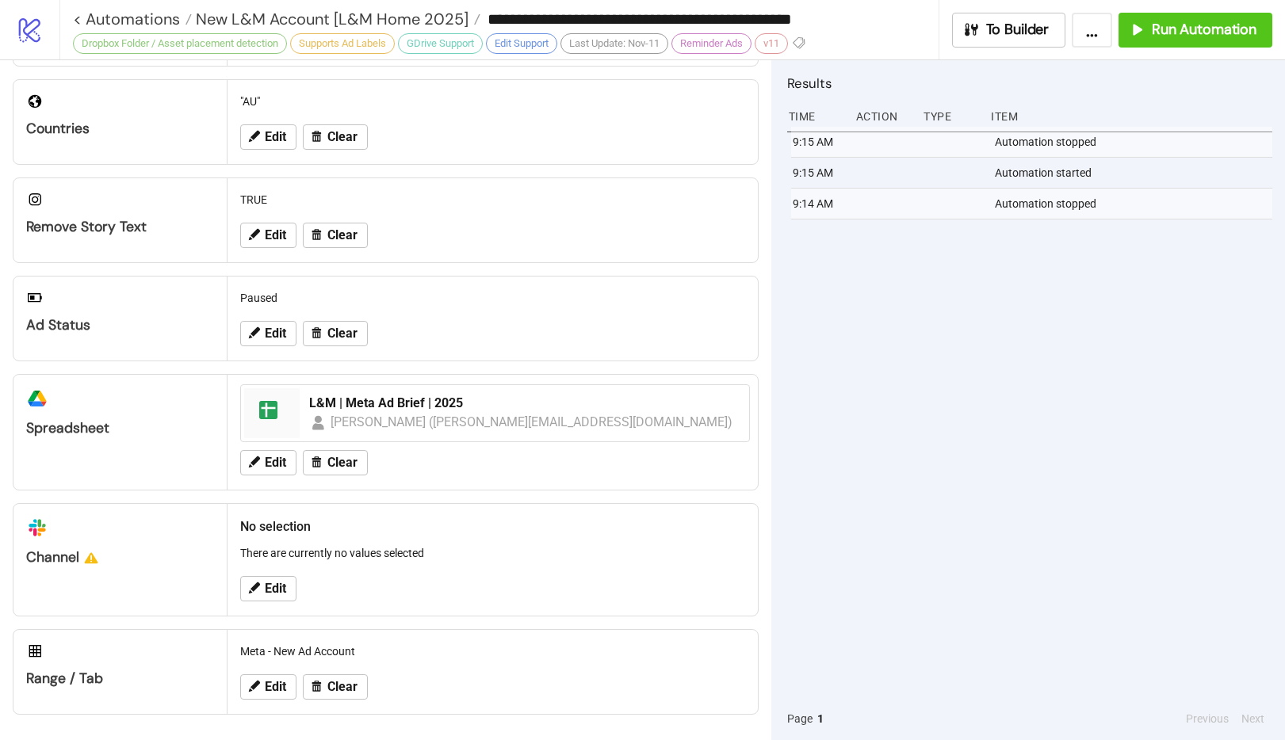
type input "**********"
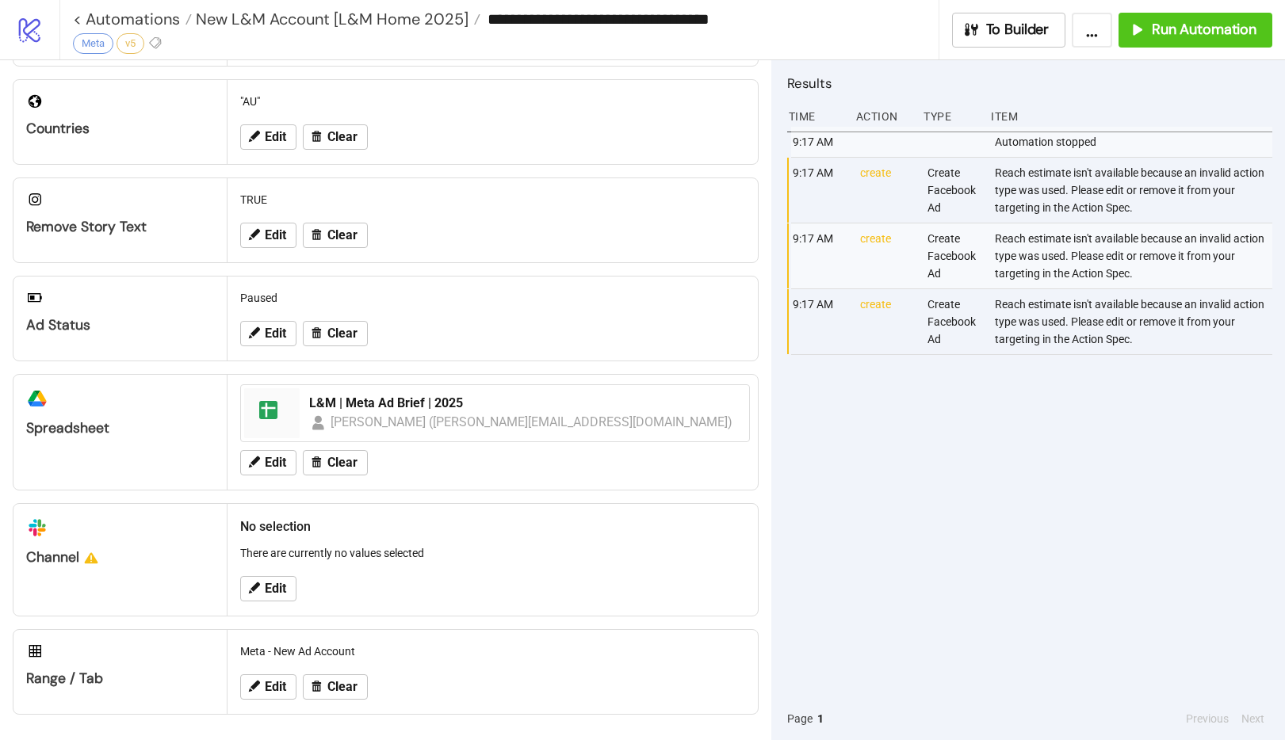
scroll to position [105, 0]
